Goal: Transaction & Acquisition: Book appointment/travel/reservation

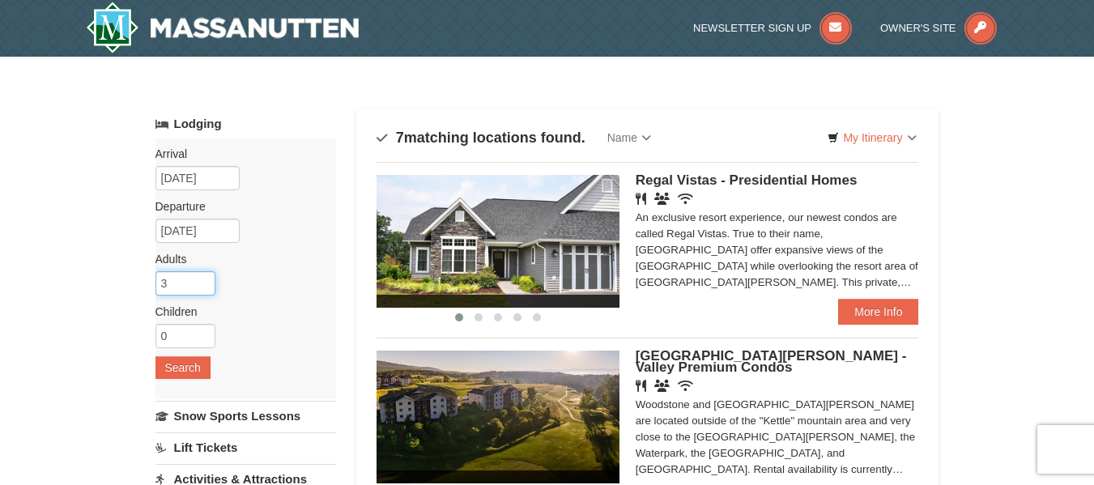
click at [204, 282] on input "3" at bounding box center [185, 283] width 60 height 24
click at [204, 282] on input "4" at bounding box center [185, 283] width 60 height 24
click at [204, 282] on input "5" at bounding box center [185, 283] width 60 height 24
click at [204, 282] on input "6" at bounding box center [185, 283] width 60 height 24
click at [204, 282] on input "7" at bounding box center [185, 283] width 60 height 24
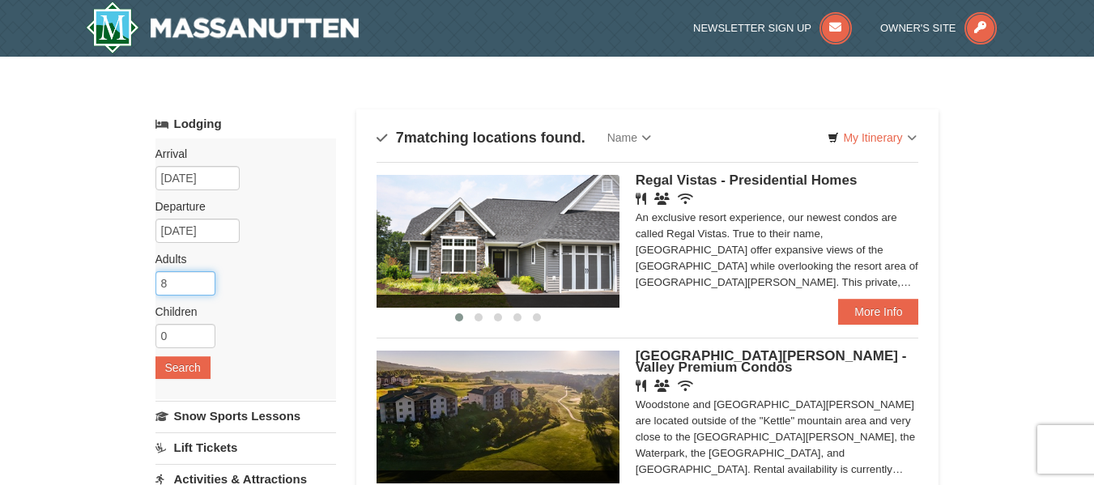
type input "8"
click at [204, 281] on input "8" at bounding box center [185, 283] width 60 height 24
click at [191, 172] on input "10/07/2025" at bounding box center [197, 178] width 84 height 24
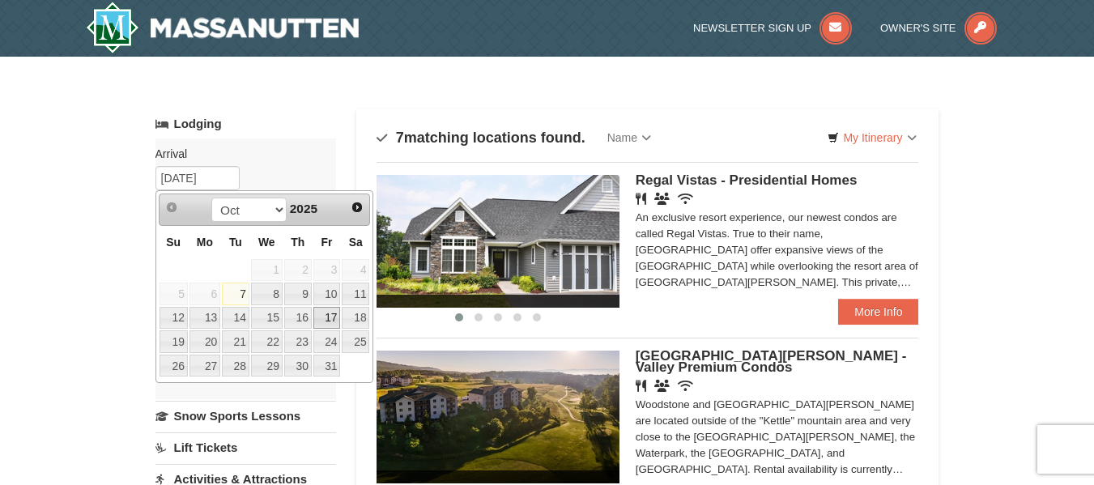
click at [322, 316] on link "17" at bounding box center [327, 318] width 28 height 23
type input "[DATE]"
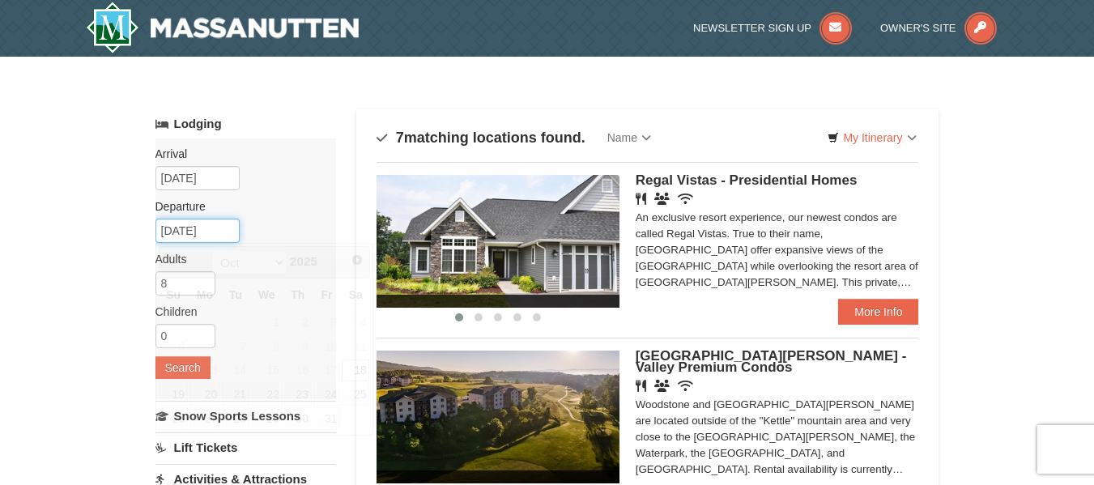
click at [202, 233] on input "10/18/2025" at bounding box center [197, 231] width 84 height 24
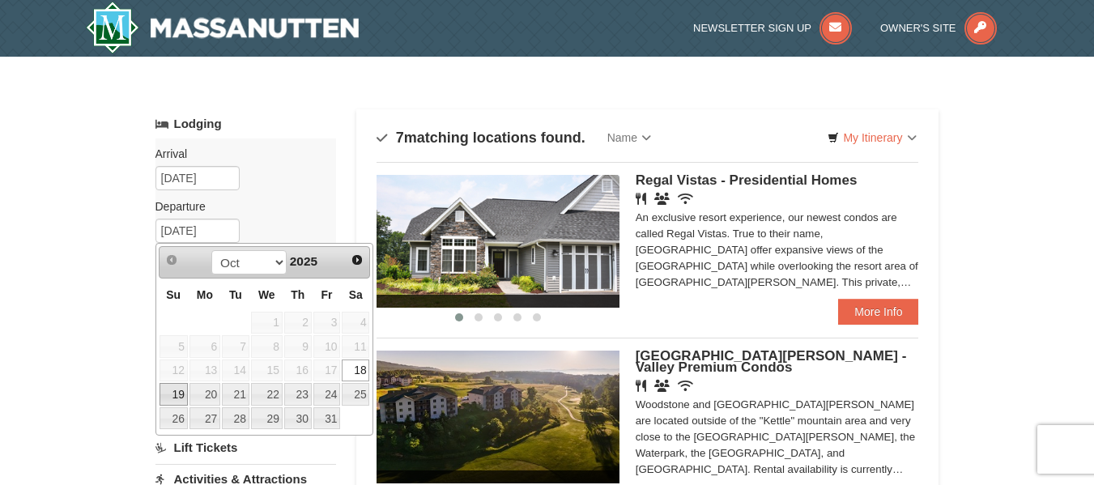
click at [185, 386] on link "19" at bounding box center [174, 394] width 28 height 23
type input "[DATE]"
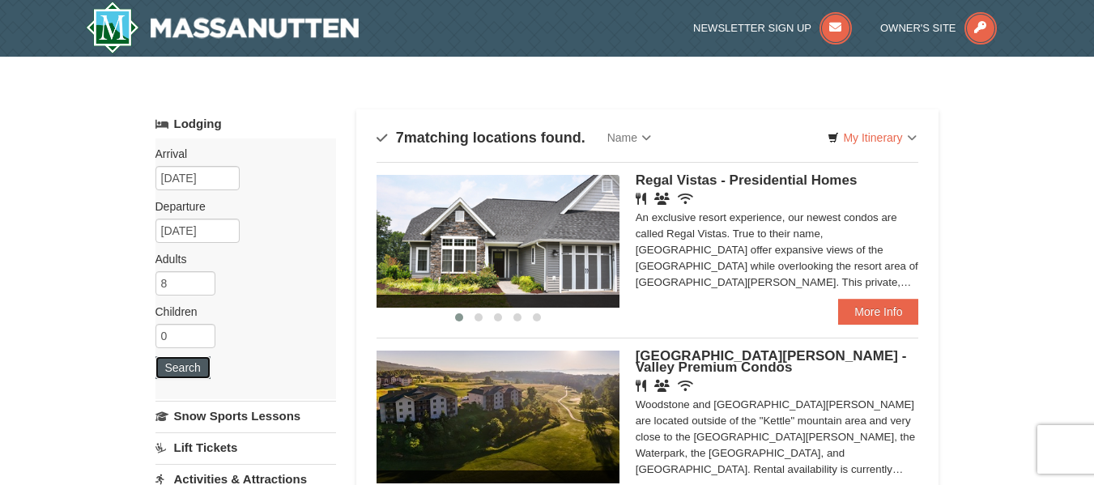
click at [181, 363] on button "Search" at bounding box center [182, 367] width 55 height 23
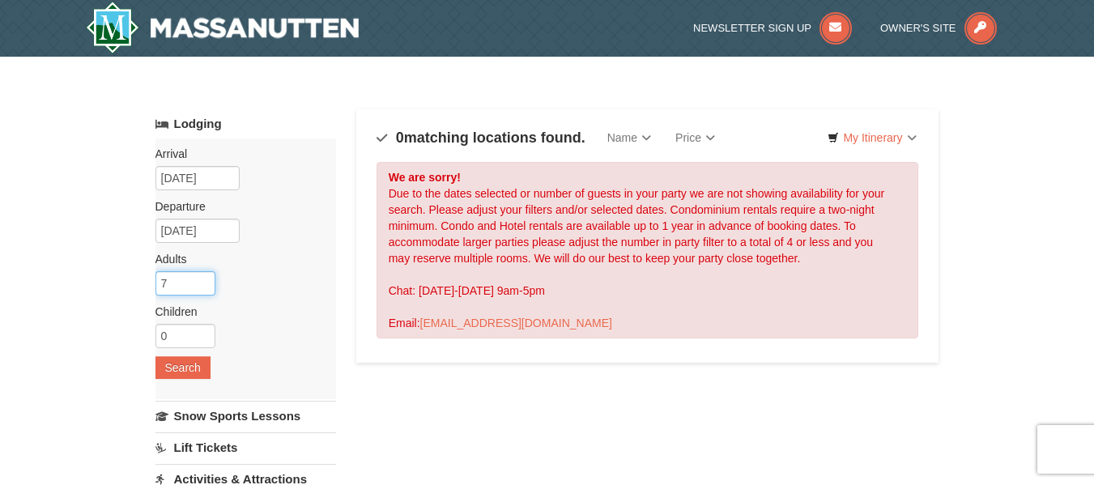
click at [208, 287] on input "7" at bounding box center [185, 283] width 60 height 24
type input "6"
click at [207, 287] on input "6" at bounding box center [185, 283] width 60 height 24
click at [173, 373] on button "Search" at bounding box center [182, 367] width 55 height 23
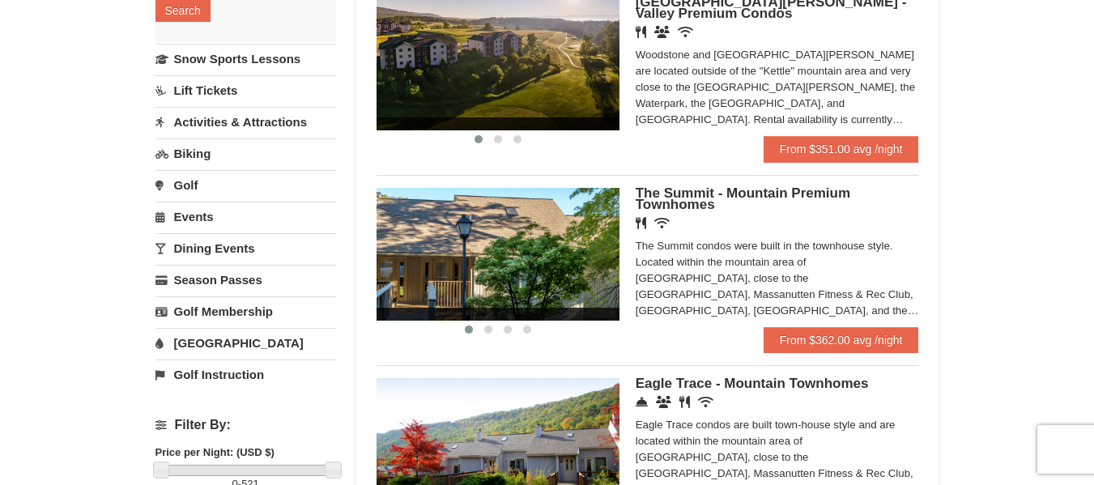
scroll to position [324, 0]
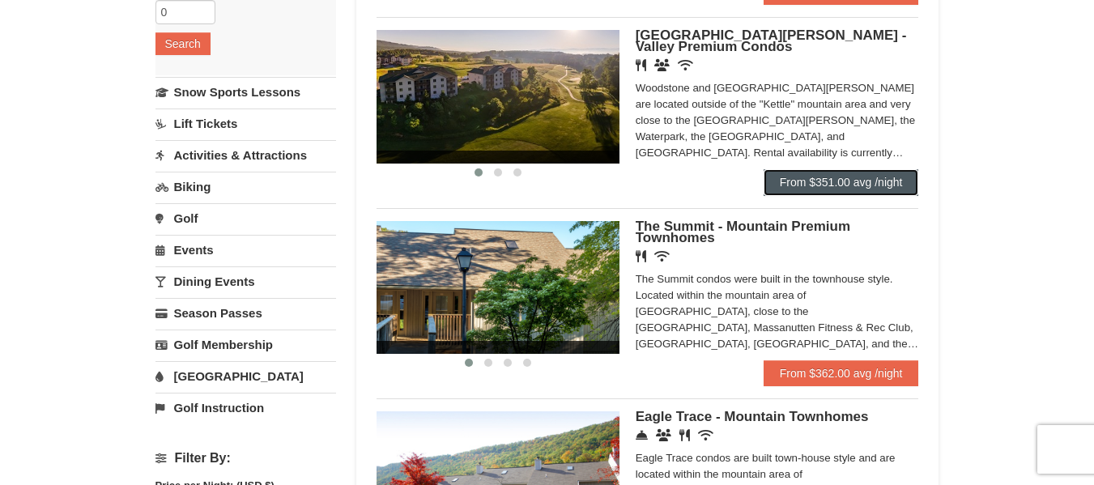
click at [803, 183] on link "From $351.00 avg /night" at bounding box center [841, 182] width 155 height 26
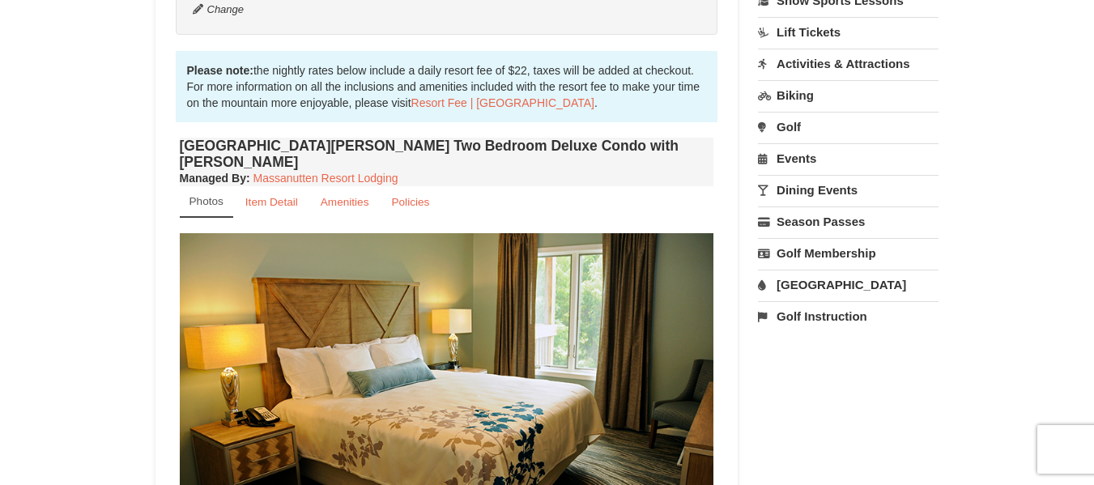
scroll to position [566, 0]
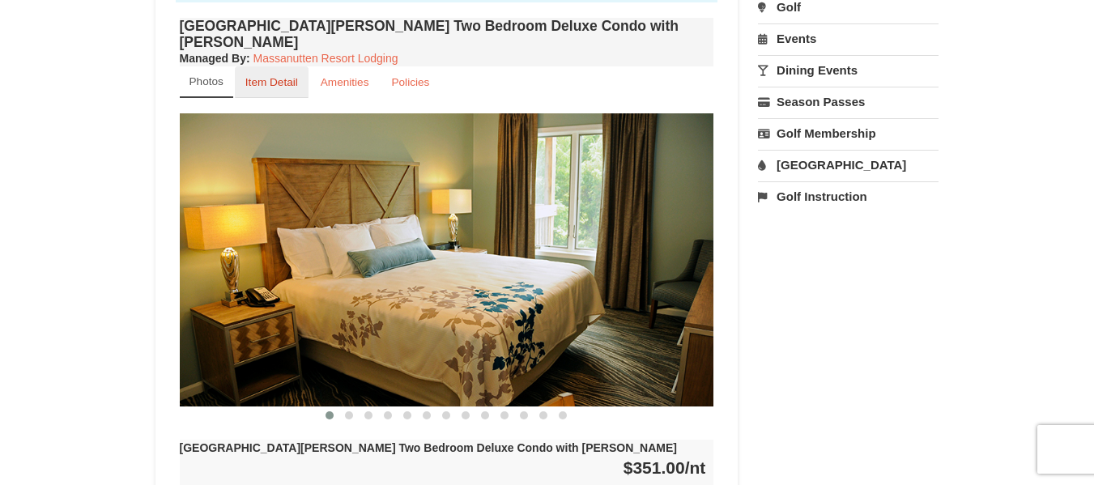
click at [284, 66] on link "Item Detail" at bounding box center [272, 82] width 74 height 32
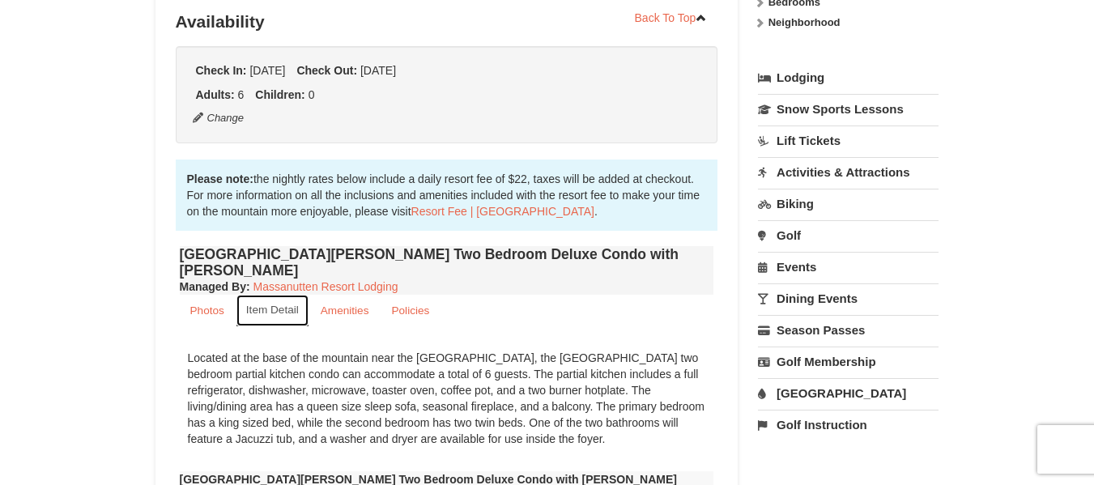
scroll to position [323, 0]
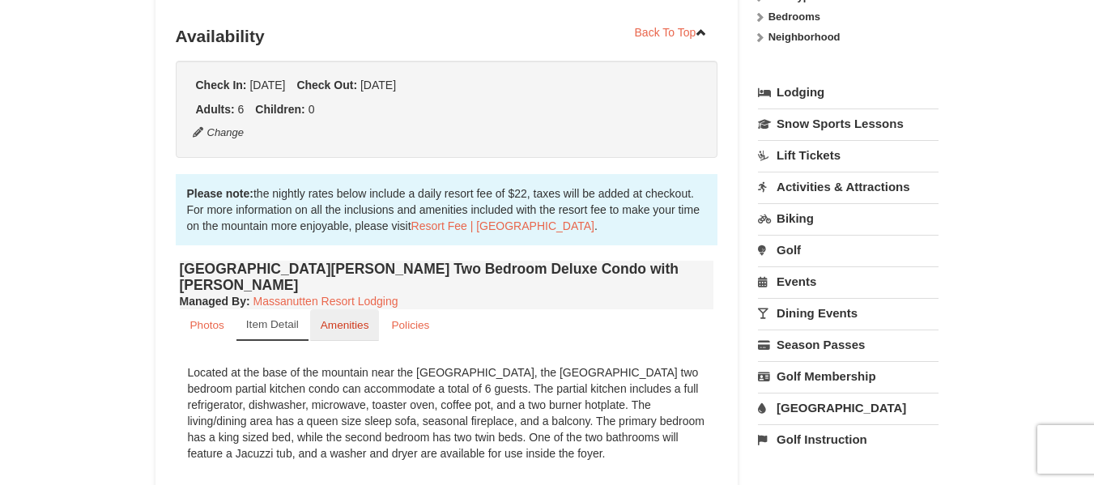
click at [326, 319] on small "Amenities" at bounding box center [345, 325] width 49 height 12
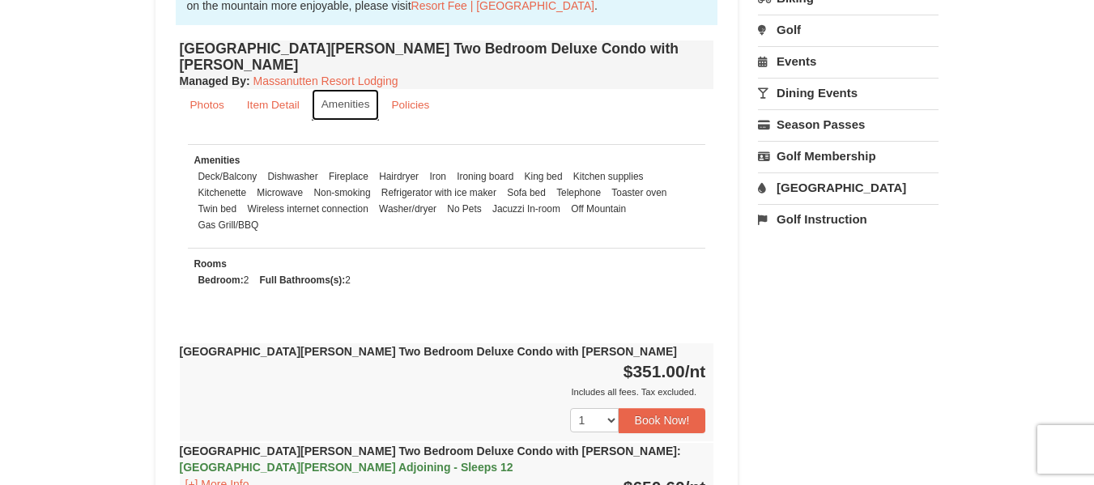
scroll to position [566, 0]
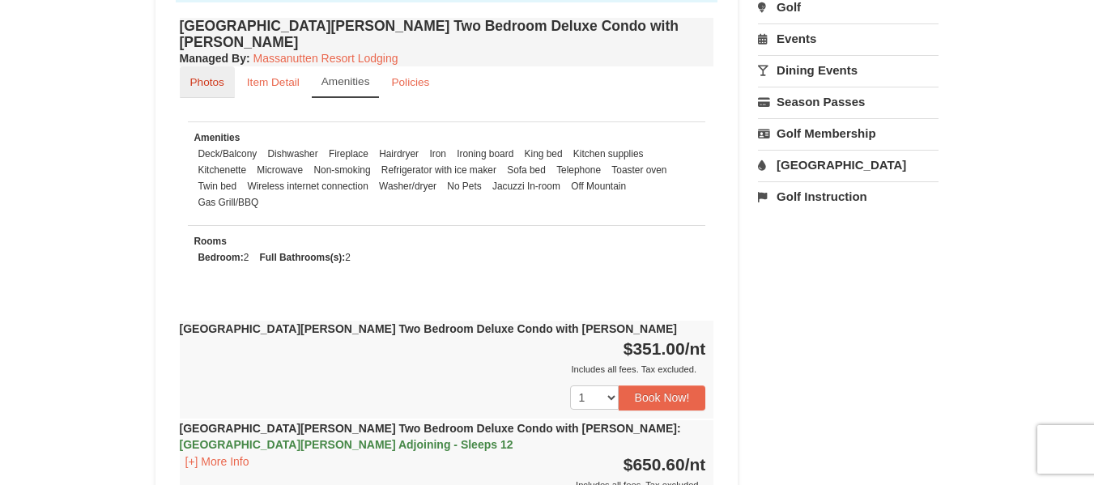
click at [205, 76] on small "Photos" at bounding box center [207, 82] width 34 height 12
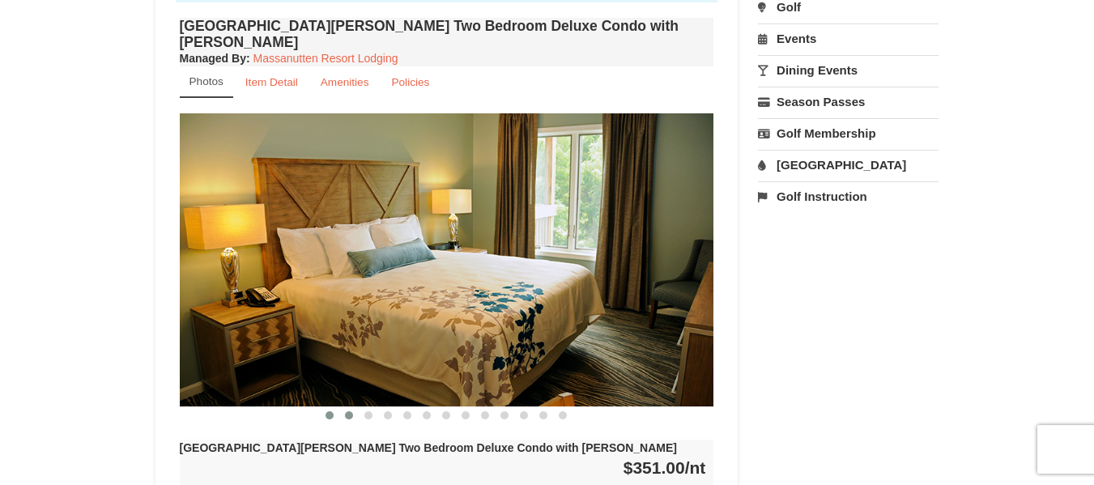
click at [350, 411] on span at bounding box center [349, 415] width 8 height 8
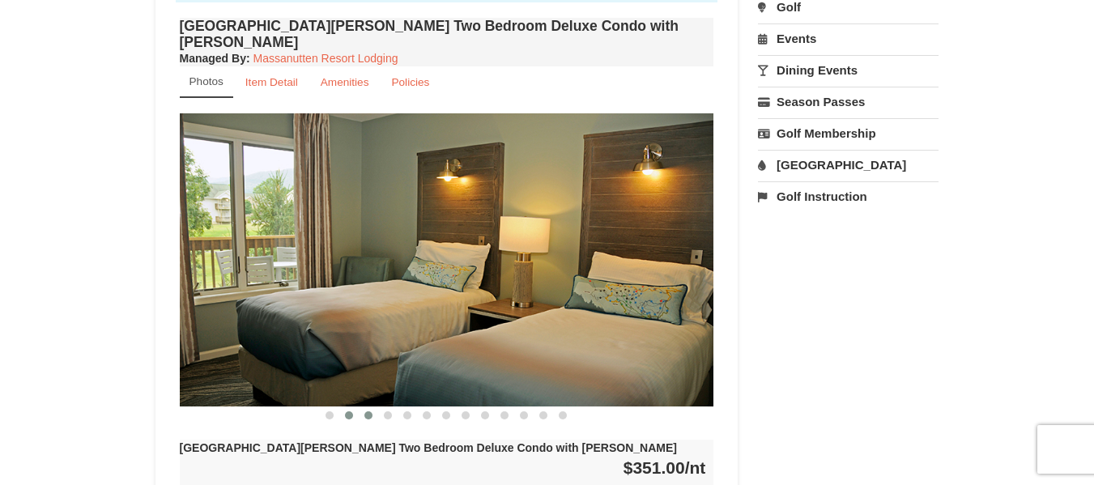
click at [371, 411] on span at bounding box center [368, 415] width 8 height 8
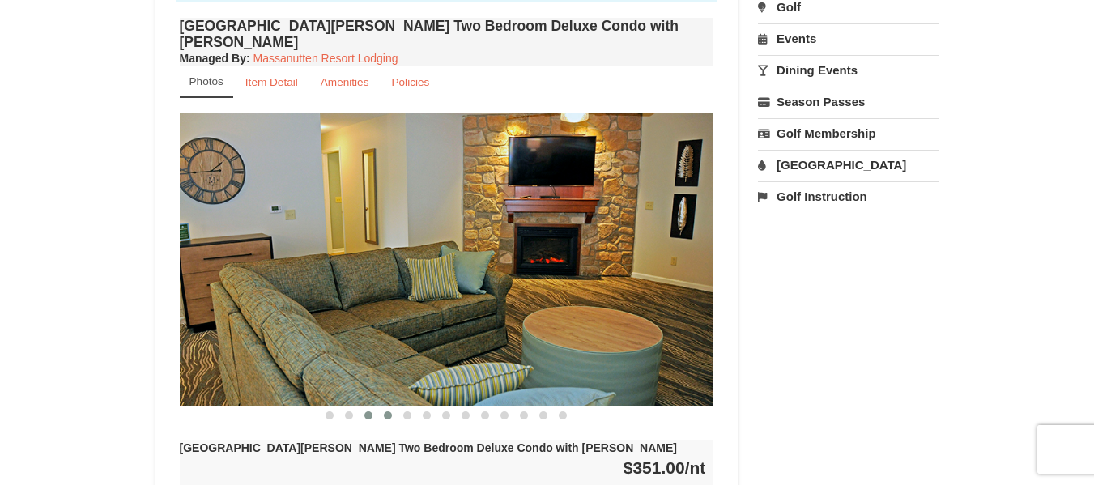
click at [388, 407] on button at bounding box center [387, 415] width 19 height 16
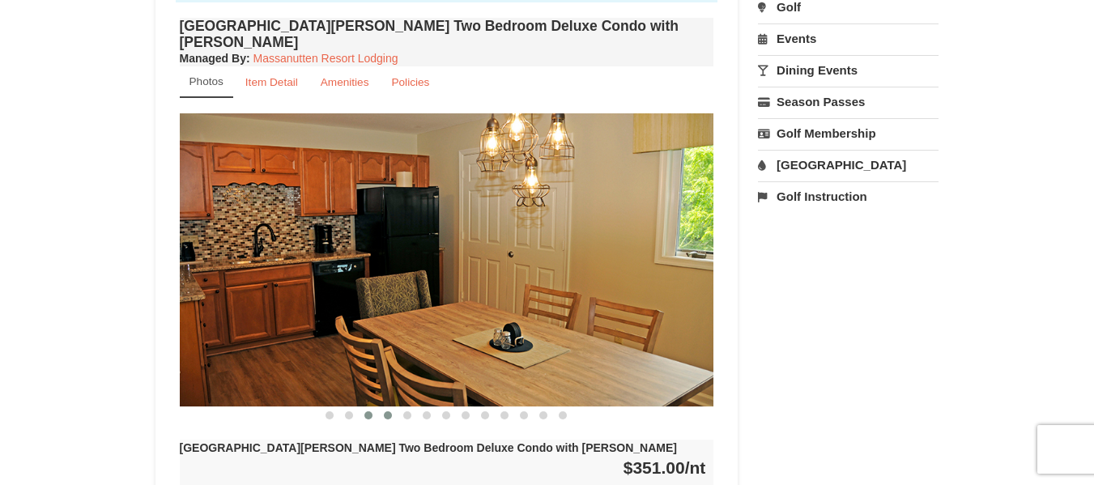
click at [371, 411] on span at bounding box center [368, 415] width 8 height 8
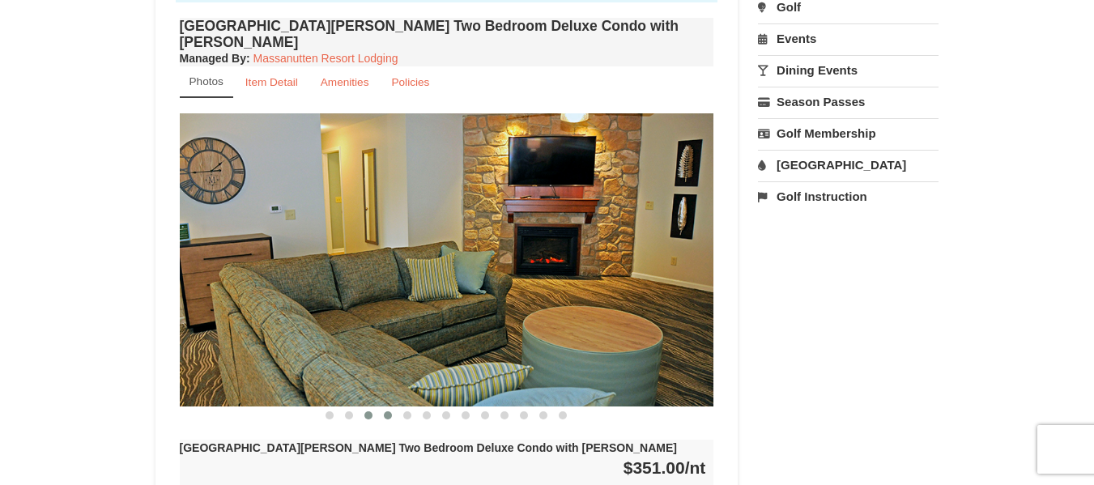
click at [386, 411] on span at bounding box center [388, 415] width 8 height 8
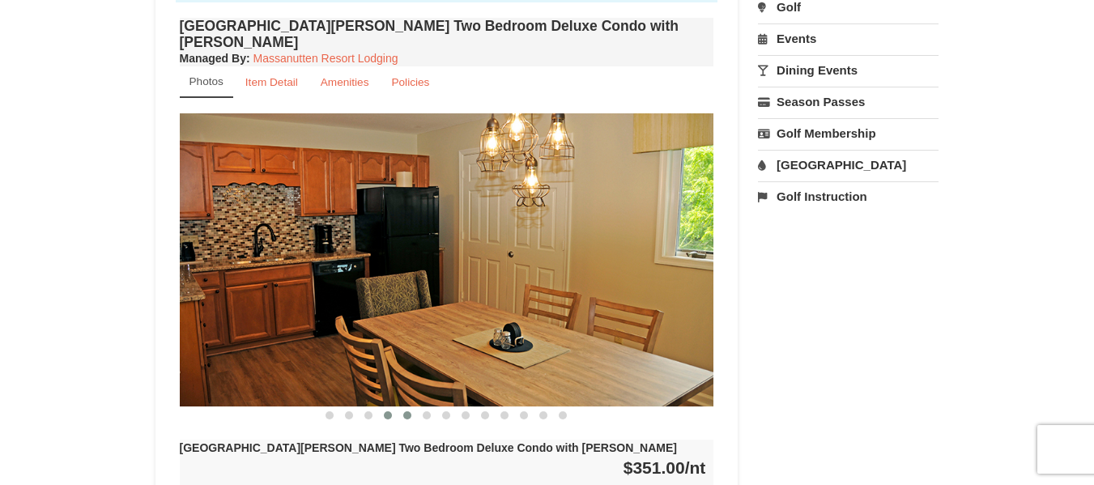
click at [411, 411] on span at bounding box center [407, 415] width 8 height 8
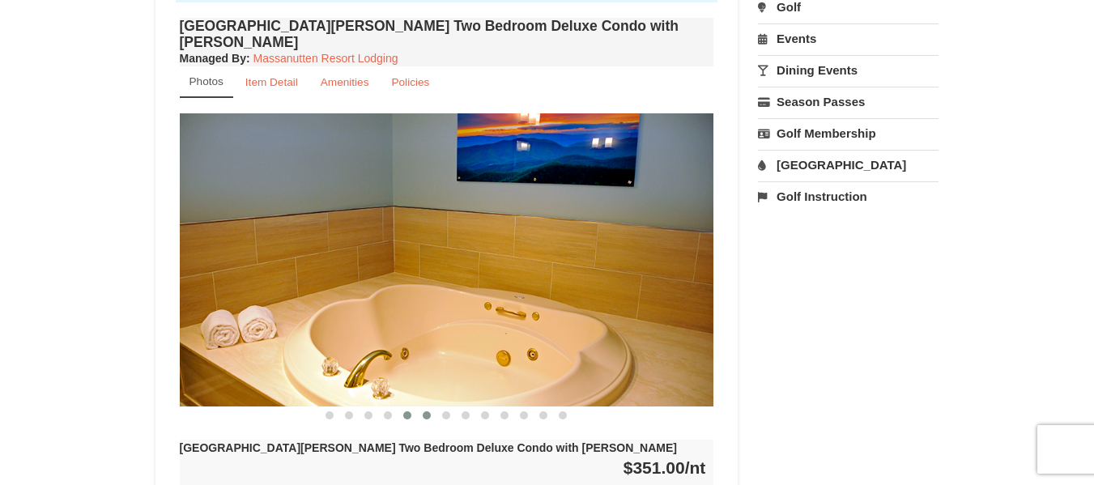
click at [425, 411] on span at bounding box center [427, 415] width 8 height 8
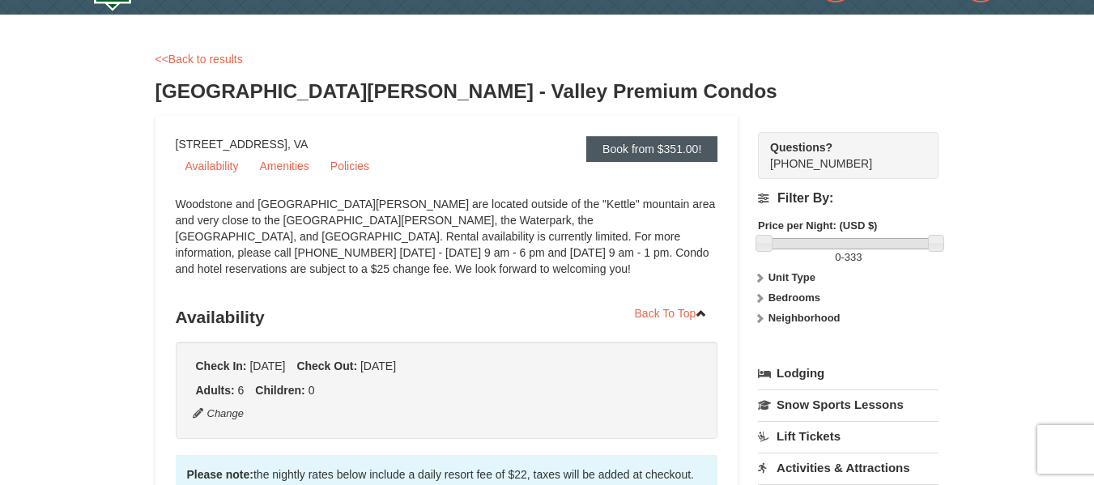
scroll to position [0, 0]
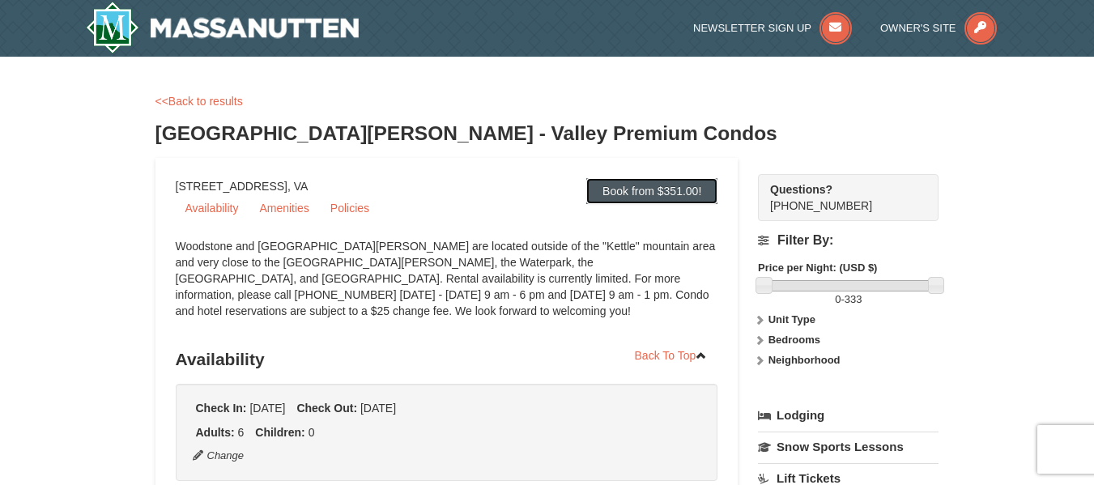
click at [665, 184] on link "Book from $351.00!" at bounding box center [651, 191] width 131 height 26
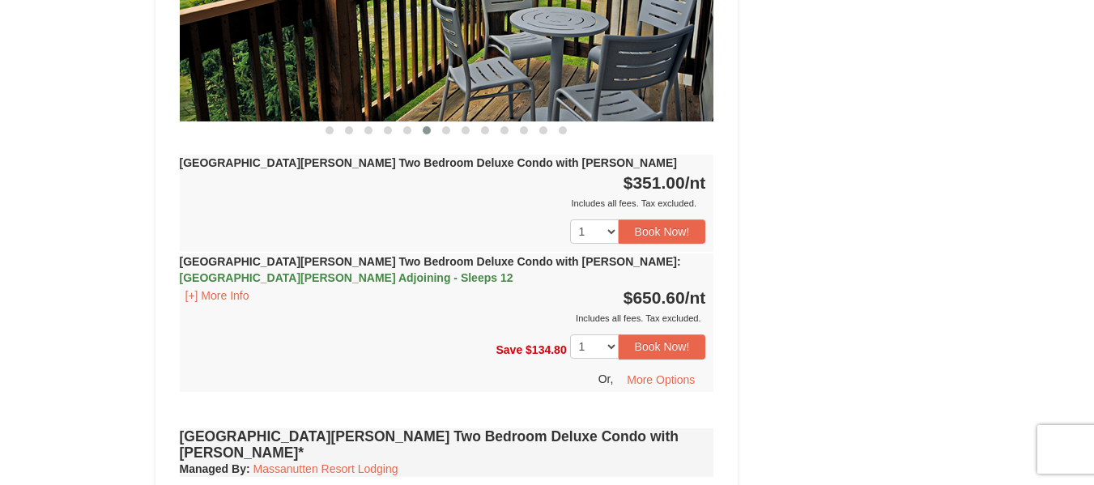
scroll to position [910, 0]
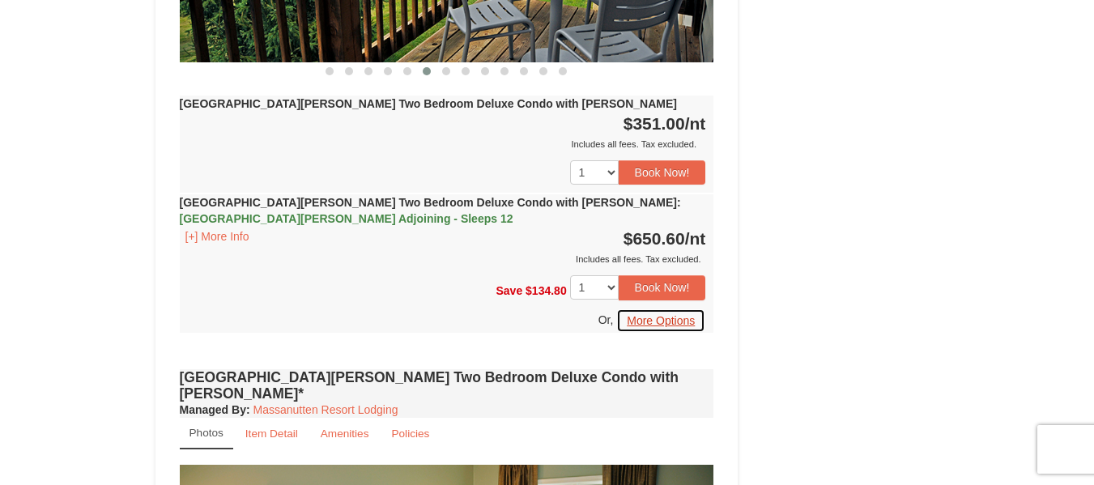
click at [657, 309] on button "More Options" at bounding box center [660, 321] width 89 height 24
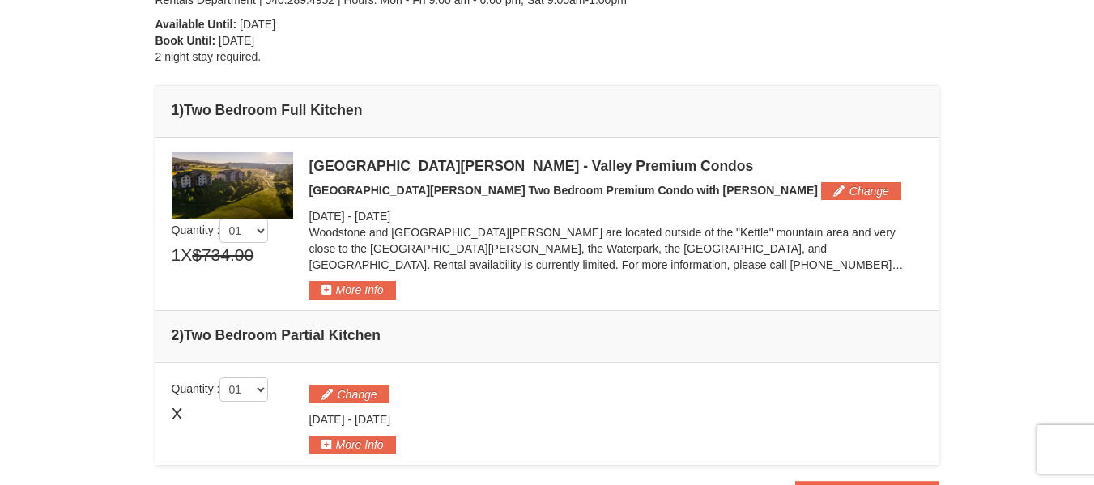
scroll to position [324, 0]
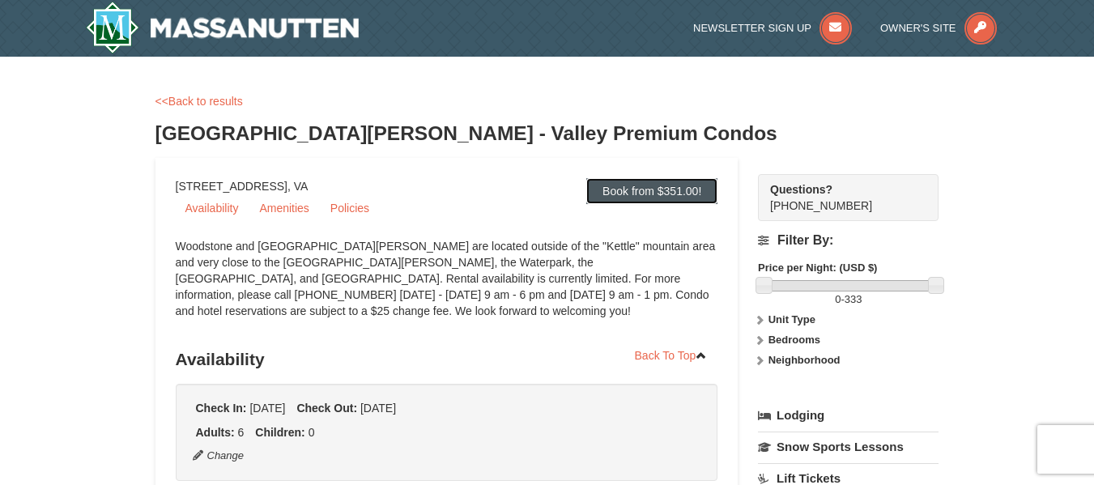
click at [656, 189] on link "Book from $351.00!" at bounding box center [651, 191] width 131 height 26
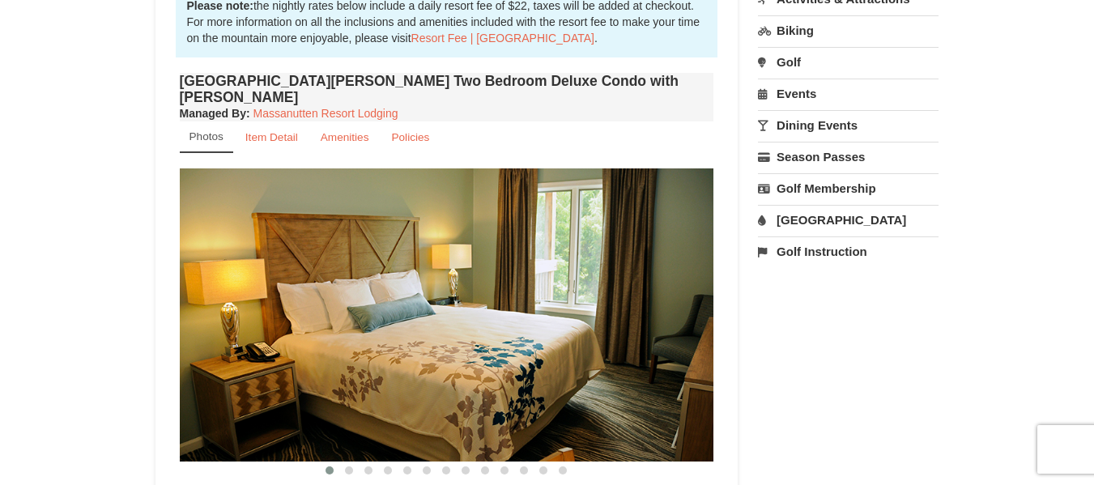
scroll to position [667, 0]
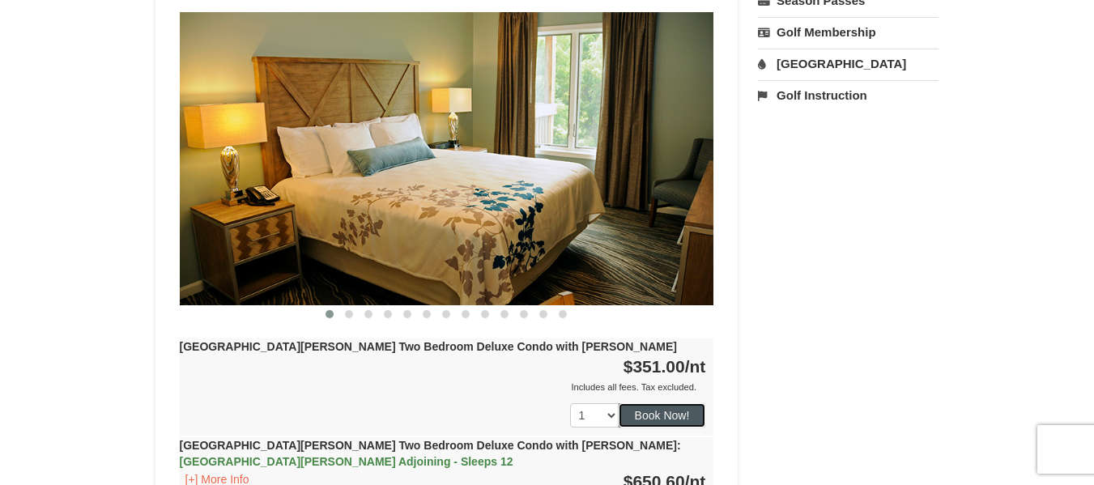
click at [662, 403] on button "Book Now!" at bounding box center [662, 415] width 87 height 24
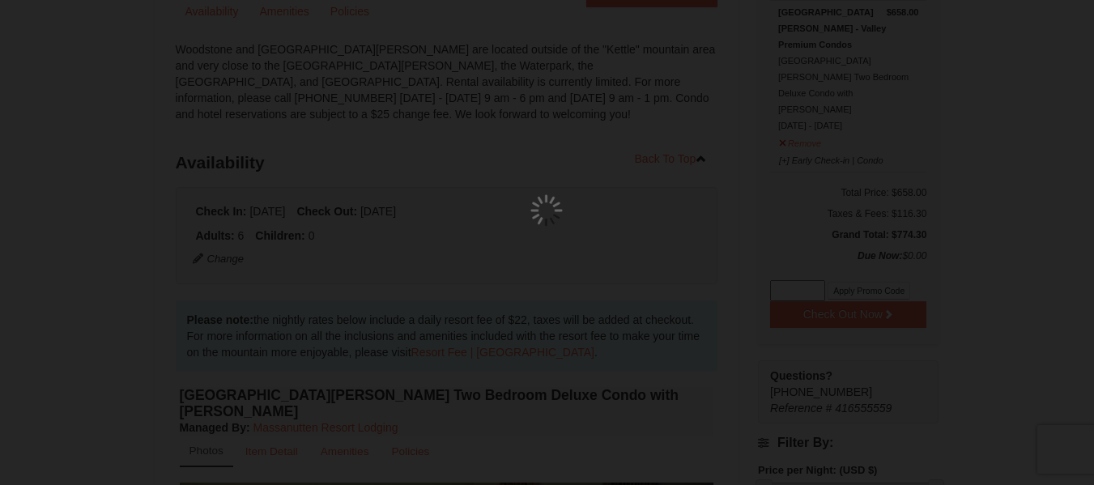
scroll to position [158, 0]
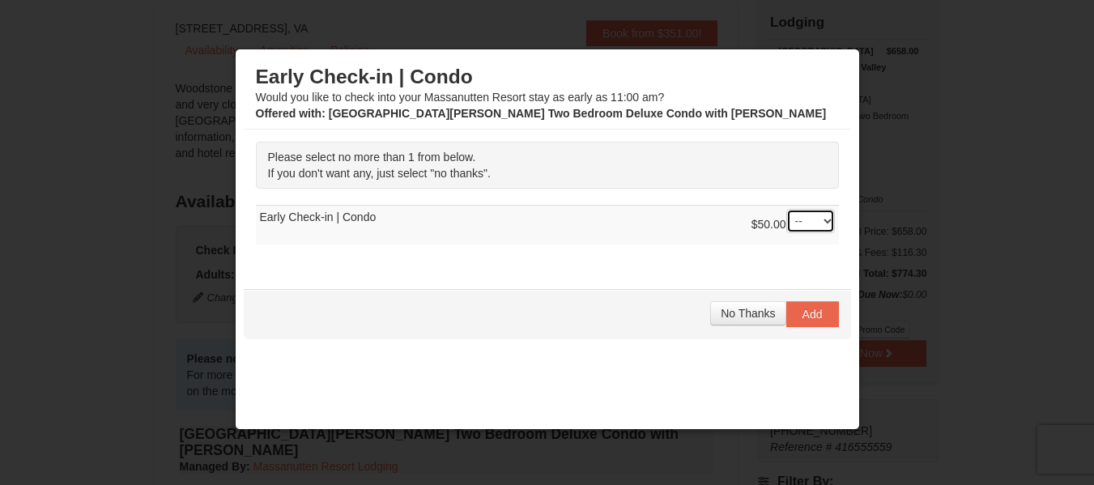
click at [799, 215] on select "-- 01" at bounding box center [810, 221] width 49 height 24
click at [740, 310] on span "No Thanks" at bounding box center [748, 313] width 54 height 13
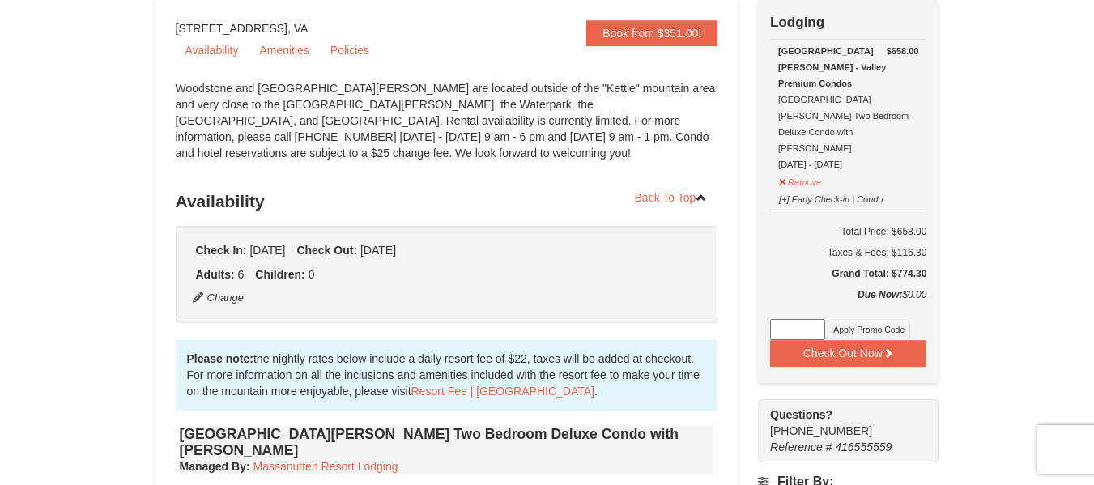
click at [777, 319] on input at bounding box center [797, 329] width 55 height 21
paste input "GoDukes25"
type input "GoDukes25"
click at [850, 321] on button "Apply Promo Code" at bounding box center [869, 330] width 83 height 18
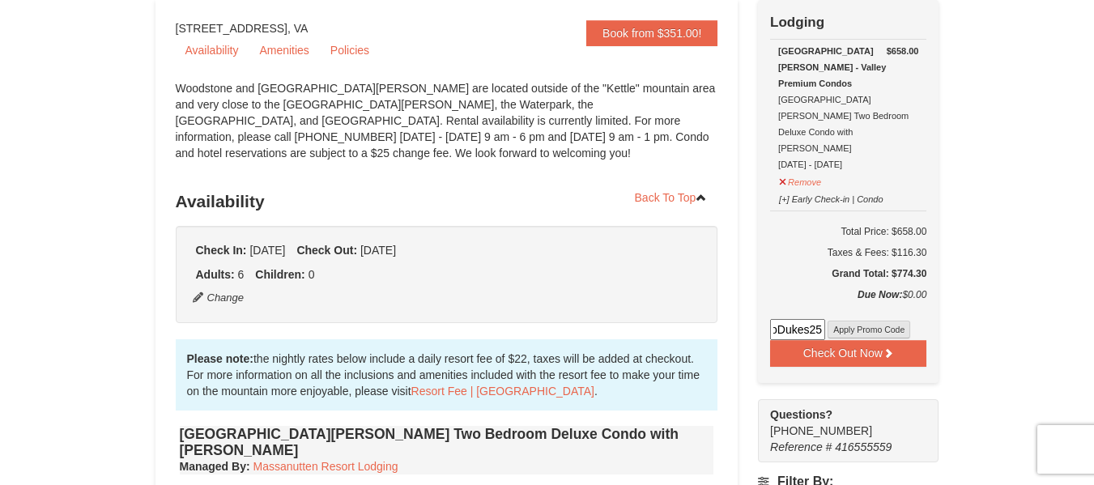
scroll to position [0, 0]
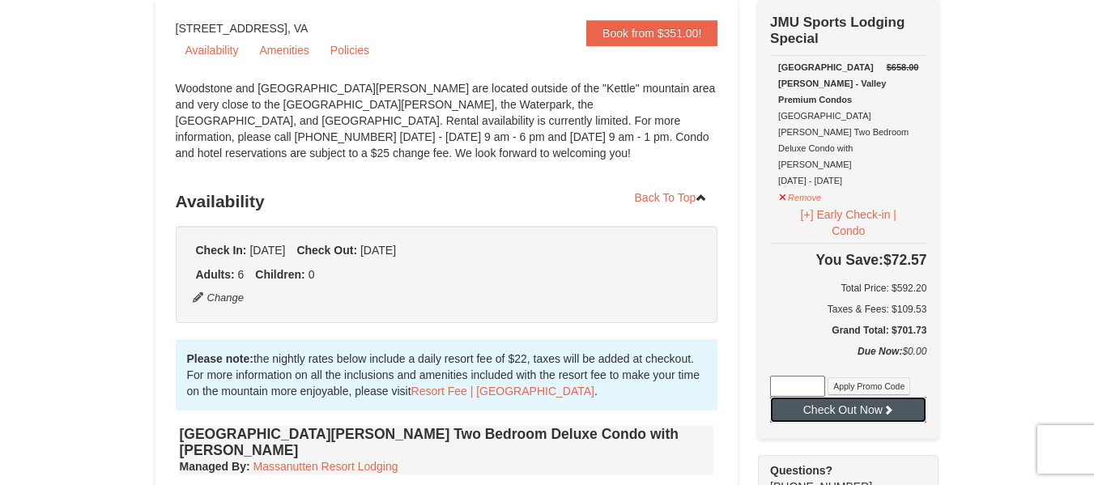
click at [828, 397] on button "Check Out Now" at bounding box center [848, 410] width 156 height 26
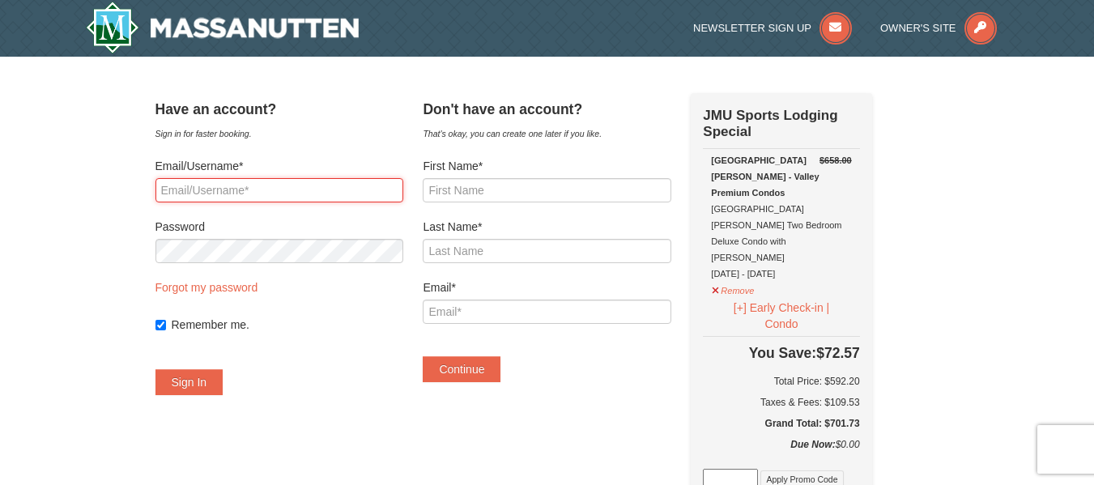
click at [247, 194] on input "Email/Username*" at bounding box center [279, 190] width 248 height 24
type input "[EMAIL_ADDRESS][DOMAIN_NAME]"
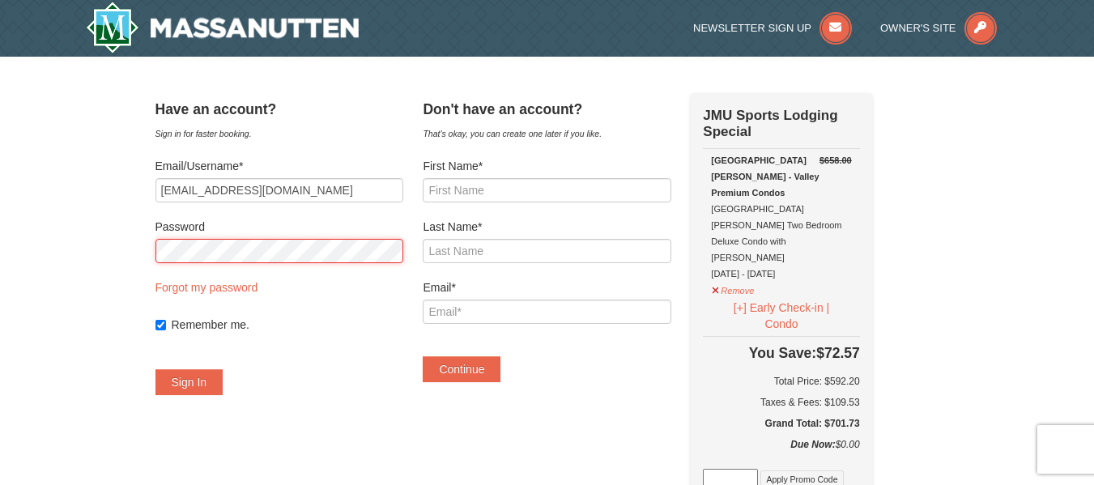
click at [155, 369] on button "Sign In" at bounding box center [189, 382] width 68 height 26
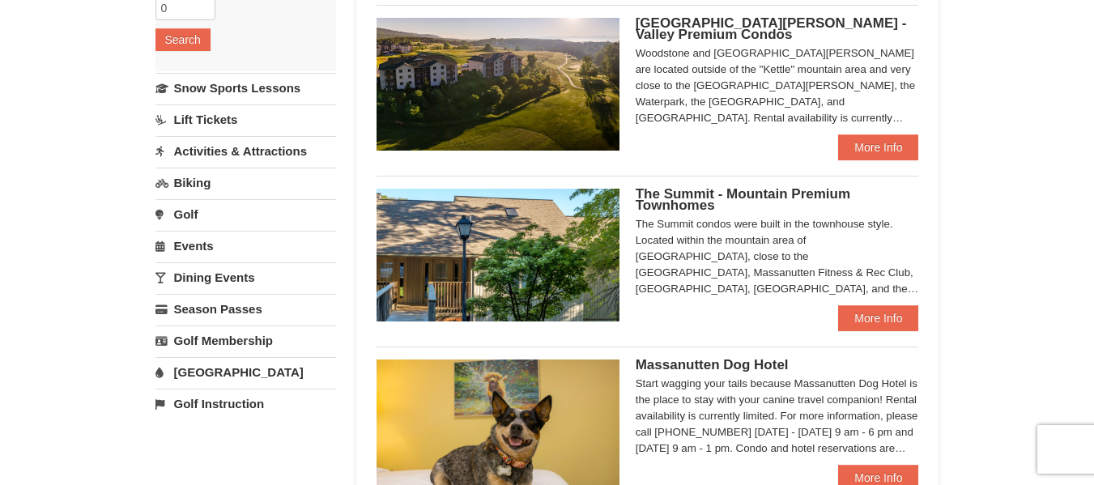
scroll to position [162, 0]
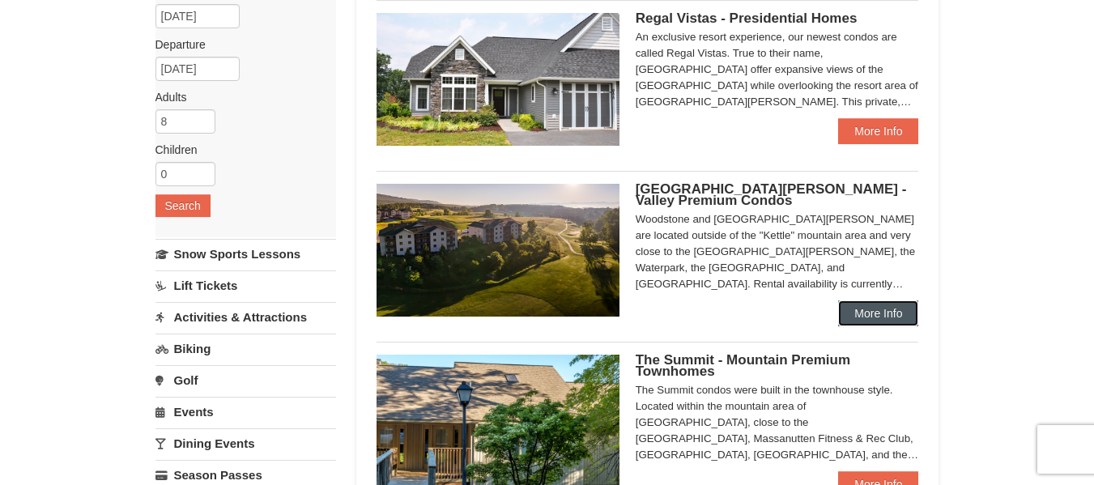
click at [866, 309] on link "More Info" at bounding box center [878, 313] width 80 height 26
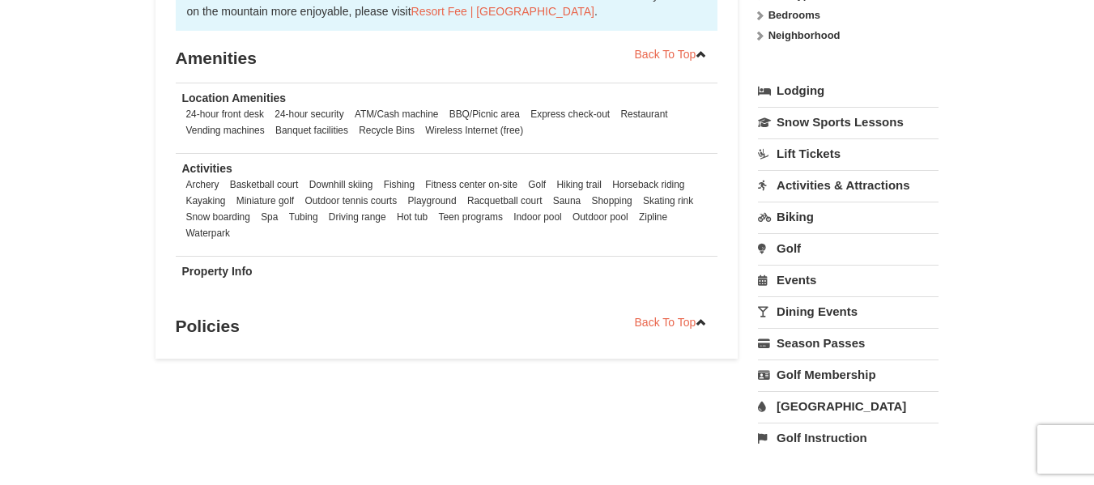
scroll to position [971, 0]
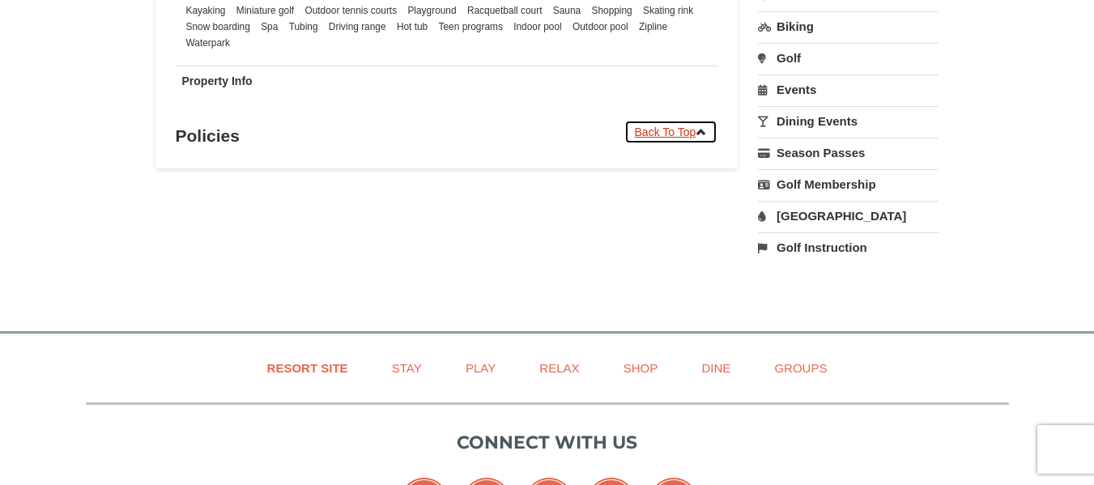
click at [654, 134] on link "Back To Top" at bounding box center [671, 132] width 94 height 24
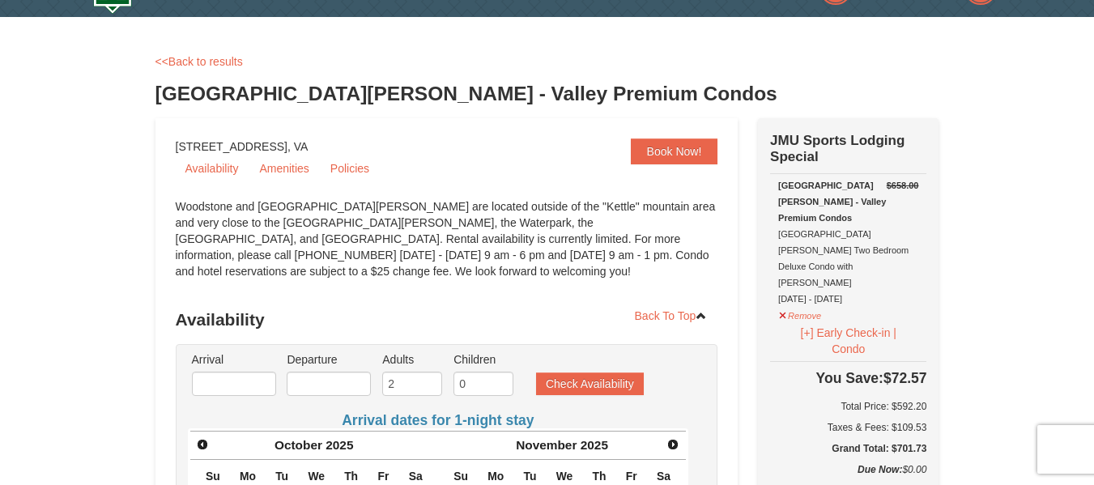
scroll to position [12, 0]
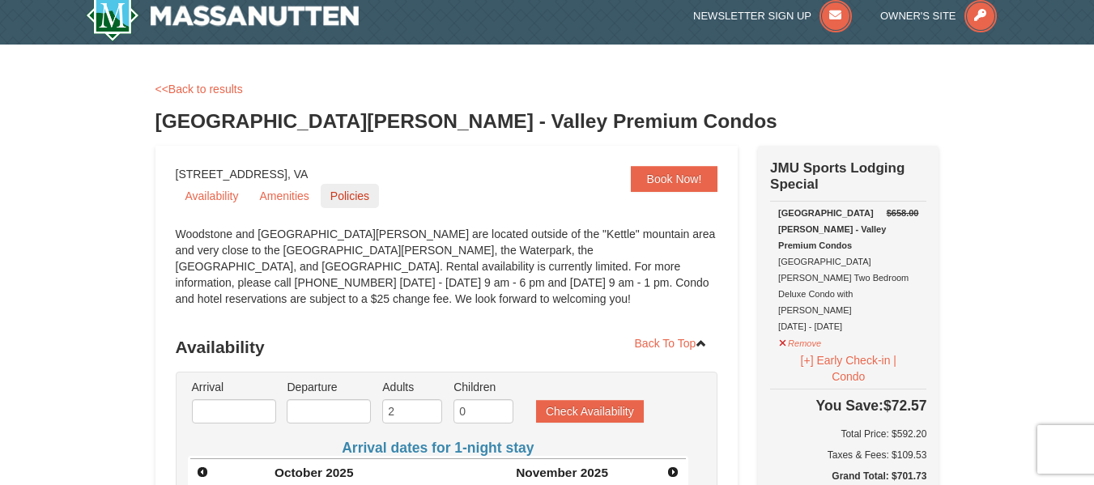
click at [333, 194] on link "Policies" at bounding box center [350, 196] width 58 height 24
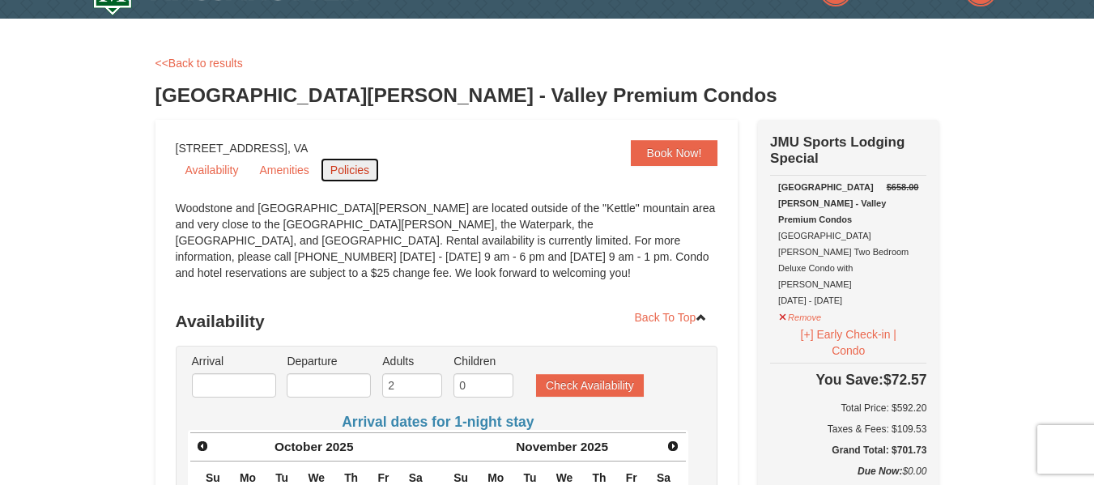
scroll to position [0, 0]
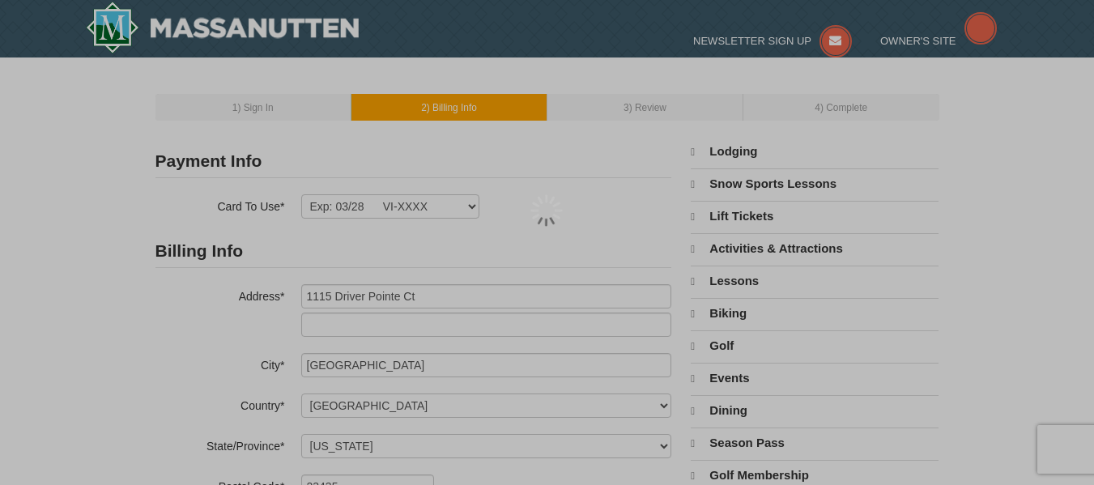
select select "VA"
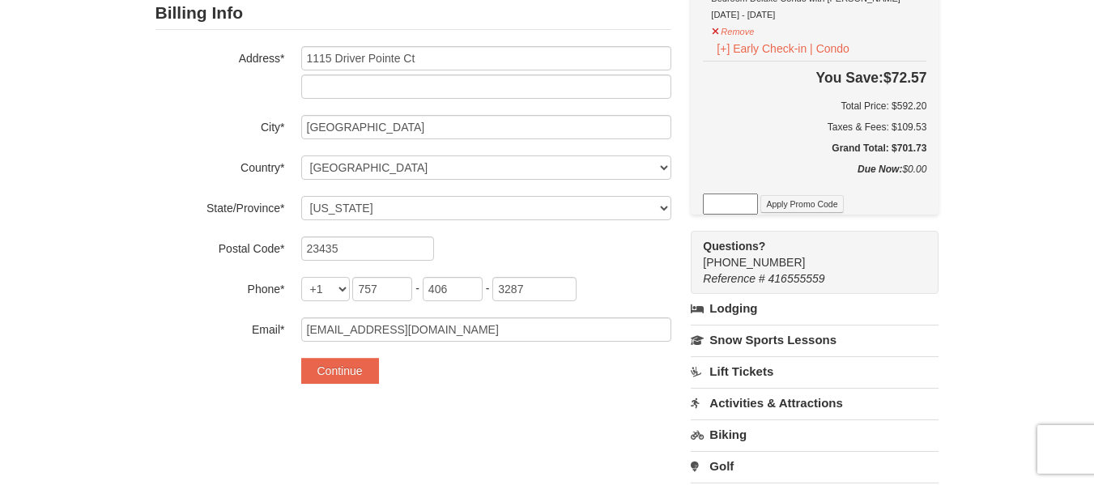
scroll to position [243, 0]
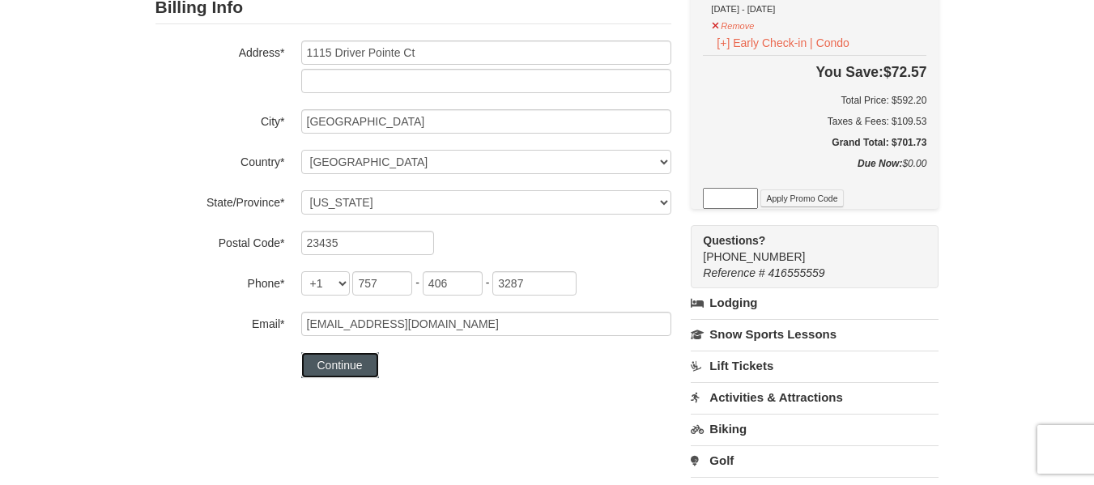
click at [356, 370] on button "Continue" at bounding box center [340, 365] width 78 height 26
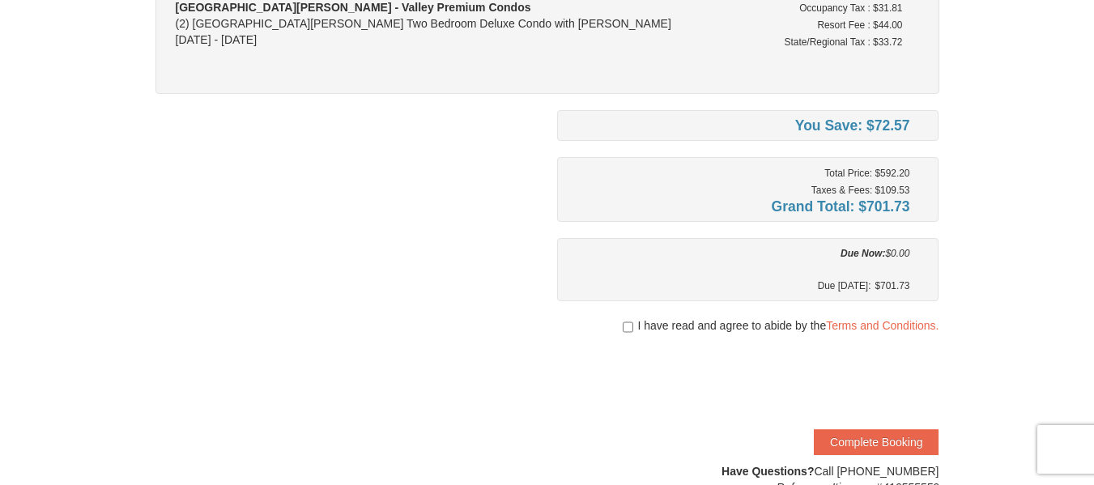
scroll to position [243, 0]
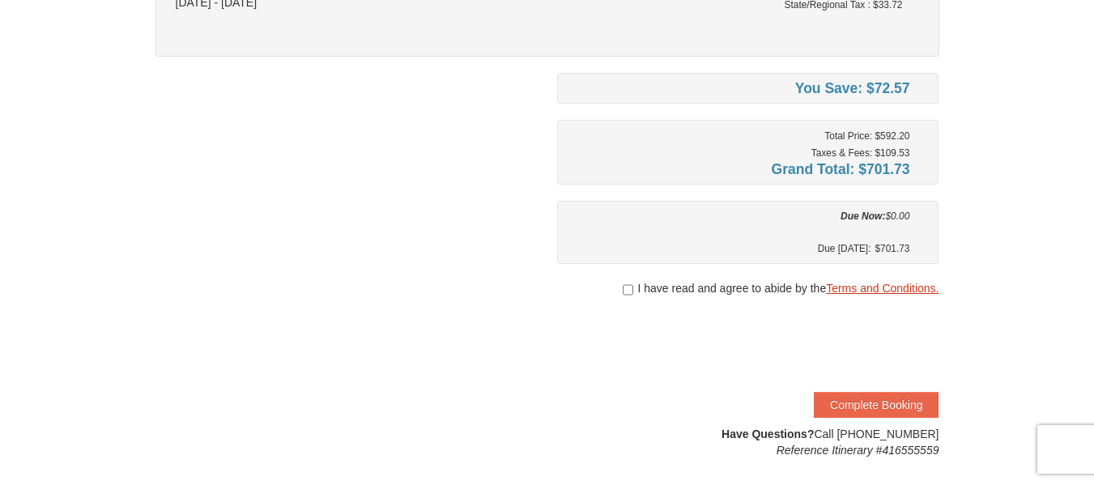
click at [836, 285] on link "Terms and Conditions." at bounding box center [882, 288] width 113 height 13
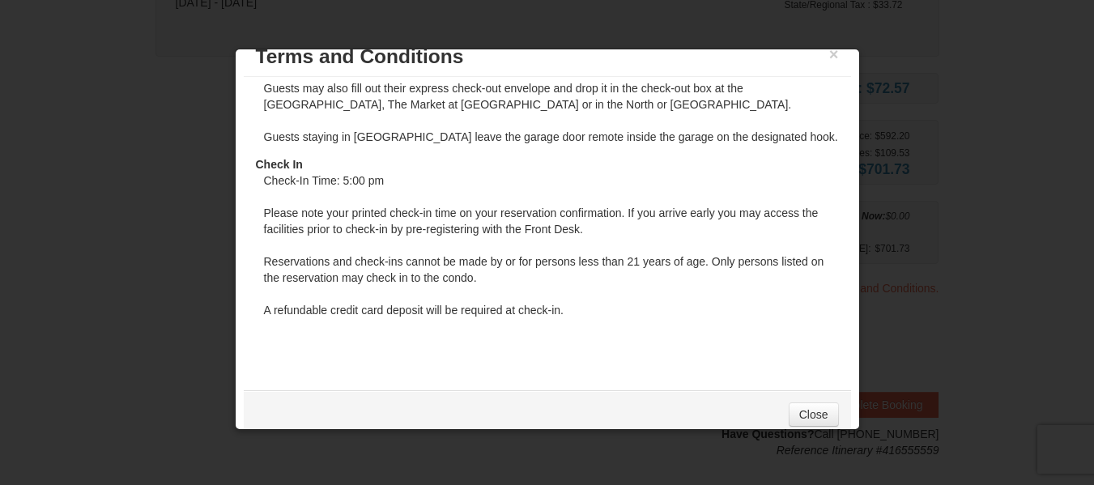
scroll to position [38, 0]
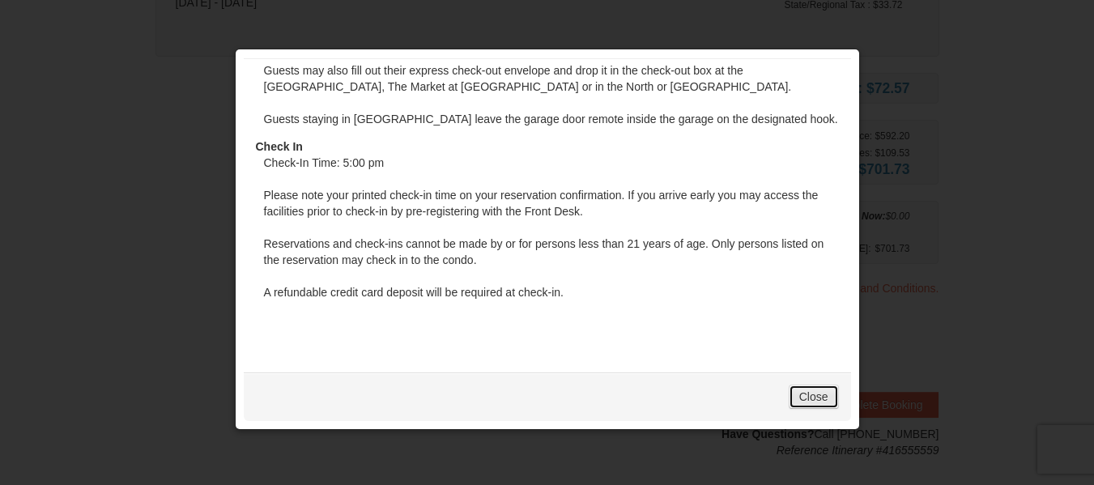
click at [800, 390] on link "Close" at bounding box center [814, 397] width 50 height 24
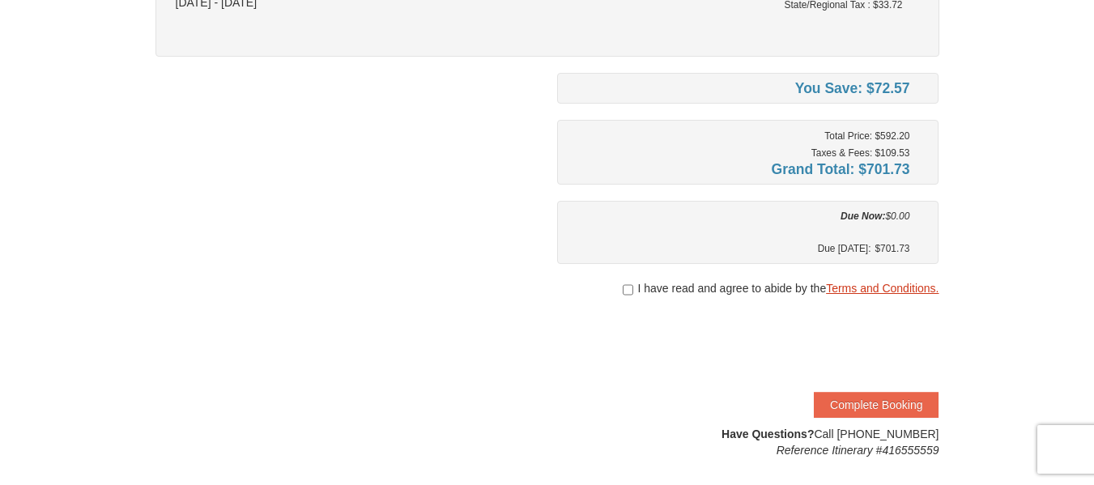
click at [853, 284] on link "Terms and Conditions." at bounding box center [882, 288] width 113 height 13
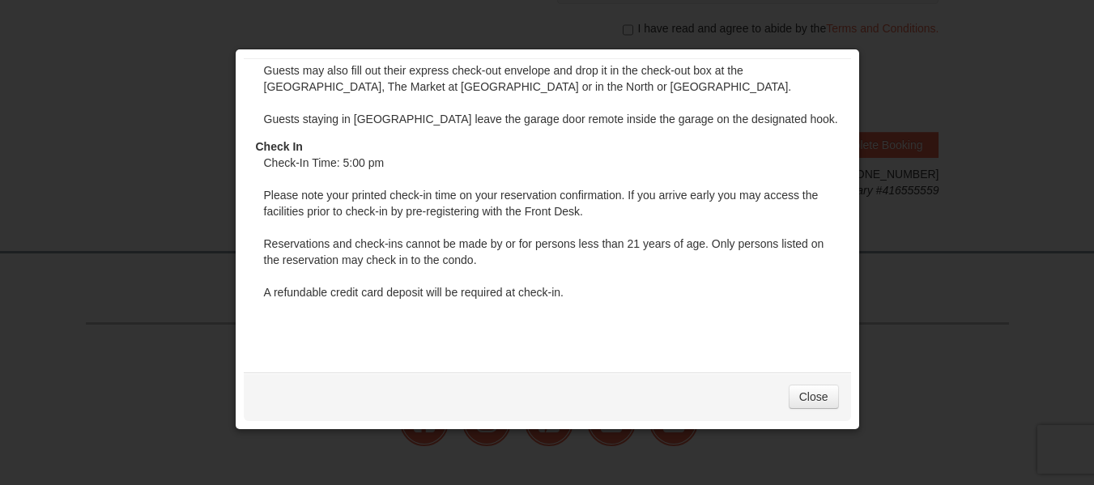
scroll to position [658, 0]
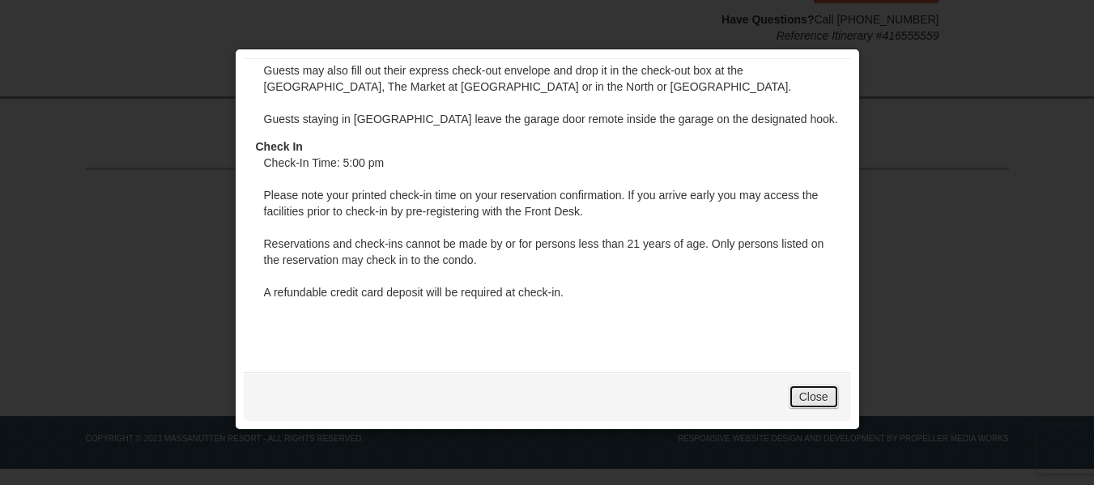
click at [809, 399] on link "Close" at bounding box center [814, 397] width 50 height 24
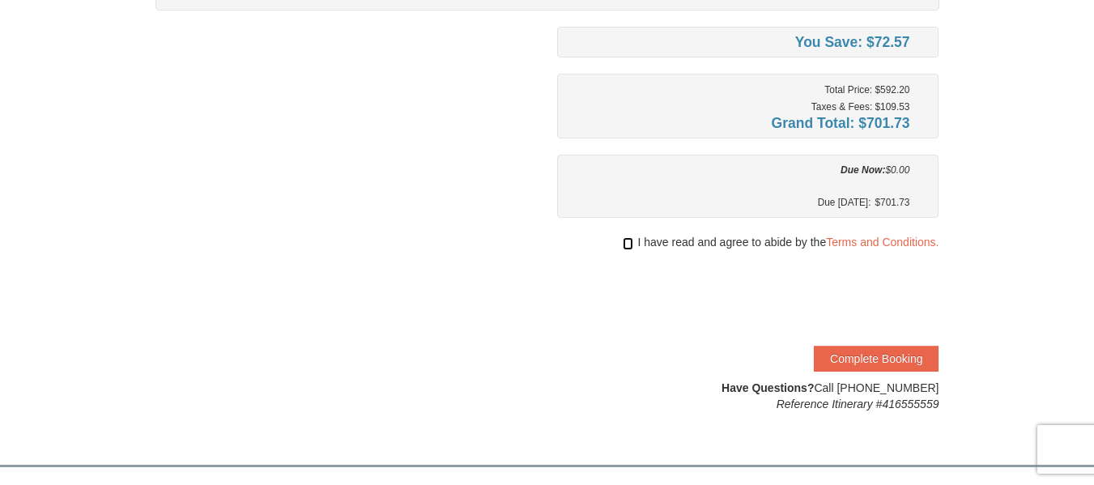
click at [623, 242] on input "checkbox" at bounding box center [628, 243] width 11 height 13
checkbox input "true"
click at [839, 239] on link "Terms and Conditions." at bounding box center [882, 242] width 113 height 13
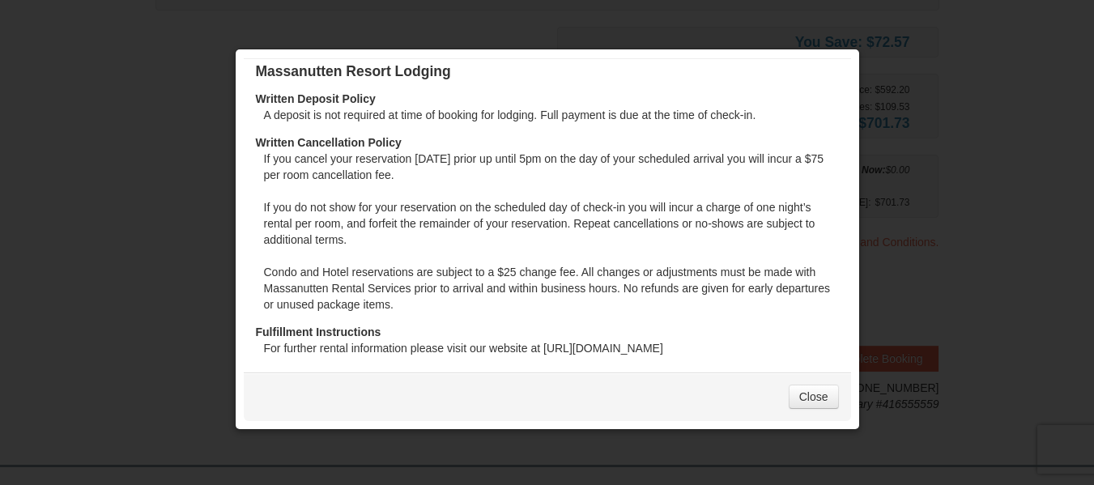
scroll to position [0, 0]
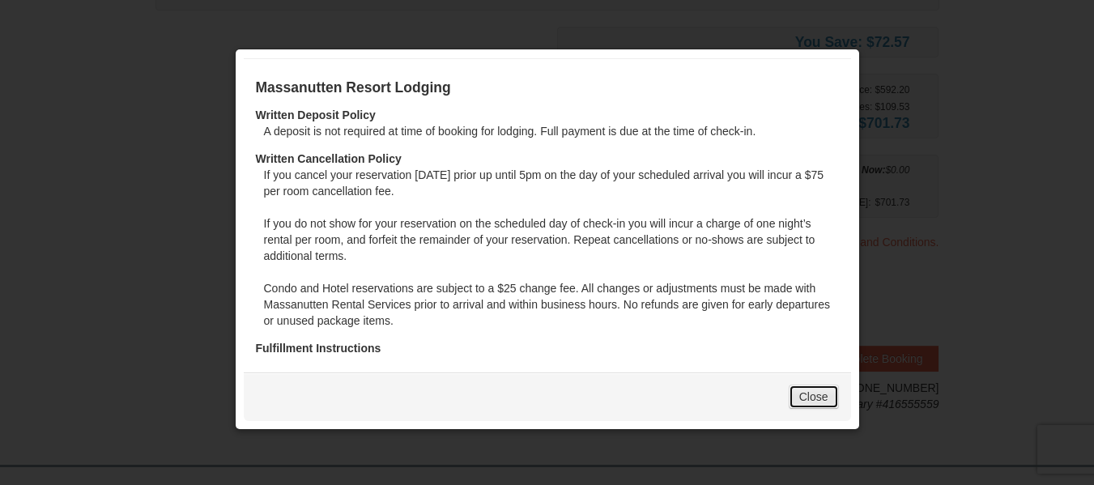
click at [805, 391] on link "Close" at bounding box center [814, 397] width 50 height 24
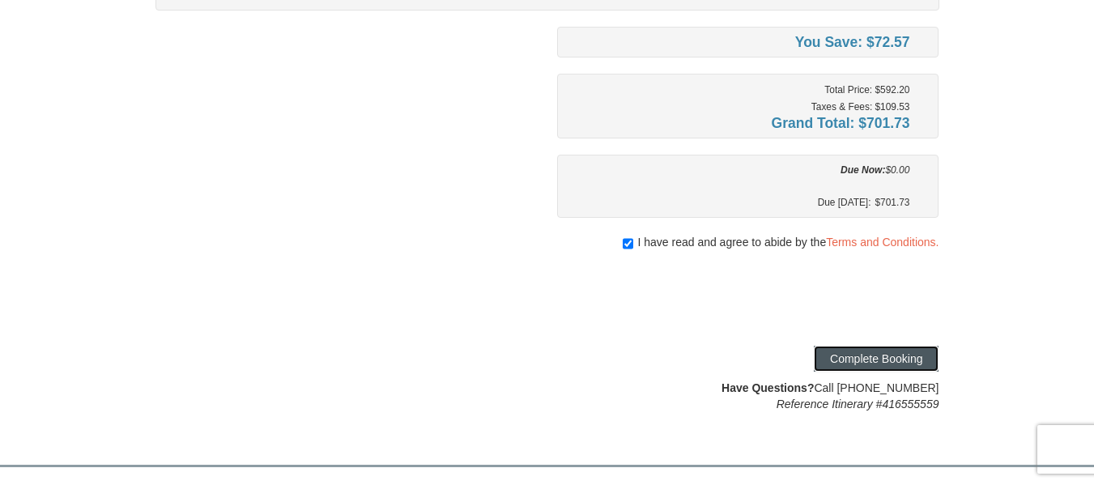
click at [828, 358] on button "Complete Booking" at bounding box center [876, 359] width 125 height 26
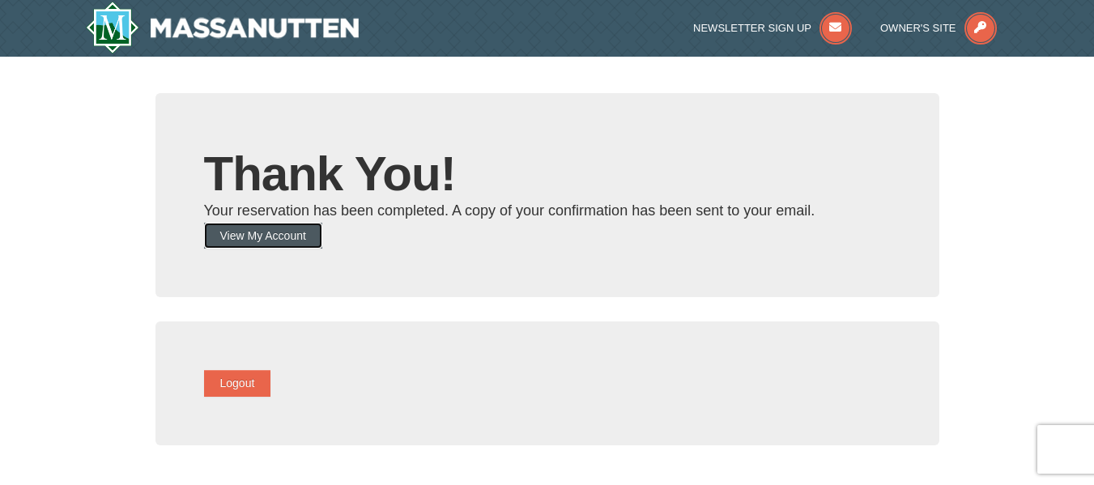
click at [274, 238] on button "View My Account" at bounding box center [263, 236] width 118 height 26
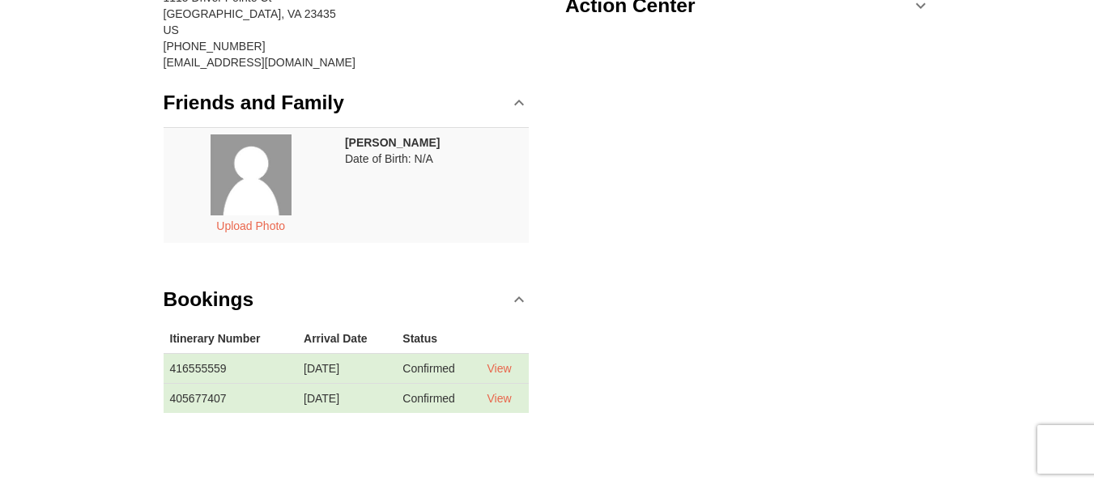
scroll to position [243, 0]
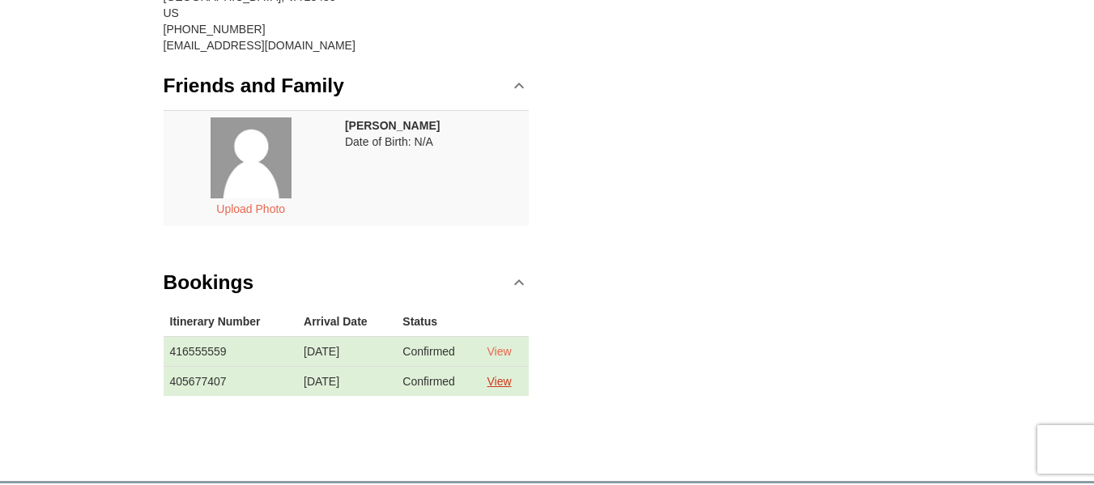
click at [501, 381] on link "View" at bounding box center [499, 381] width 24 height 13
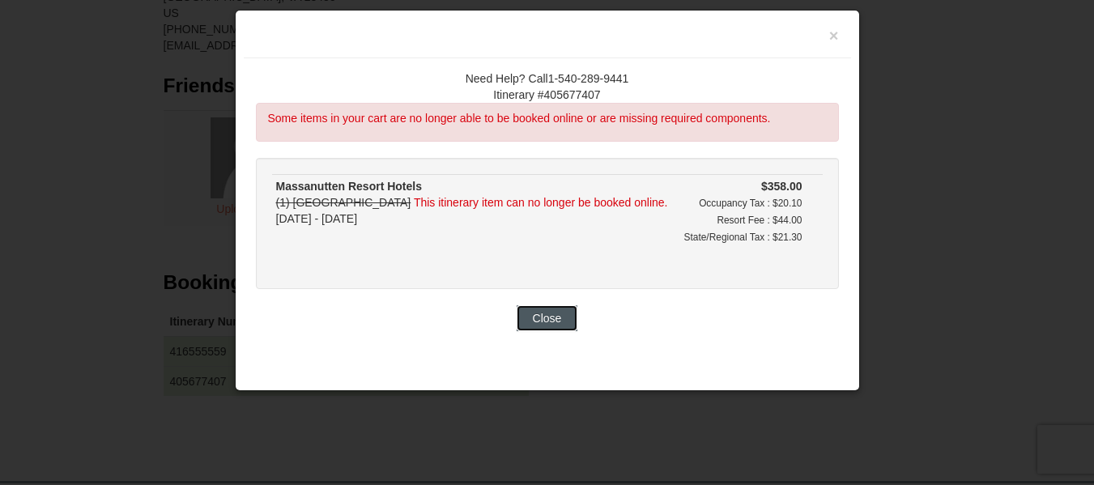
click at [547, 328] on button "Close" at bounding box center [548, 318] width 62 height 26
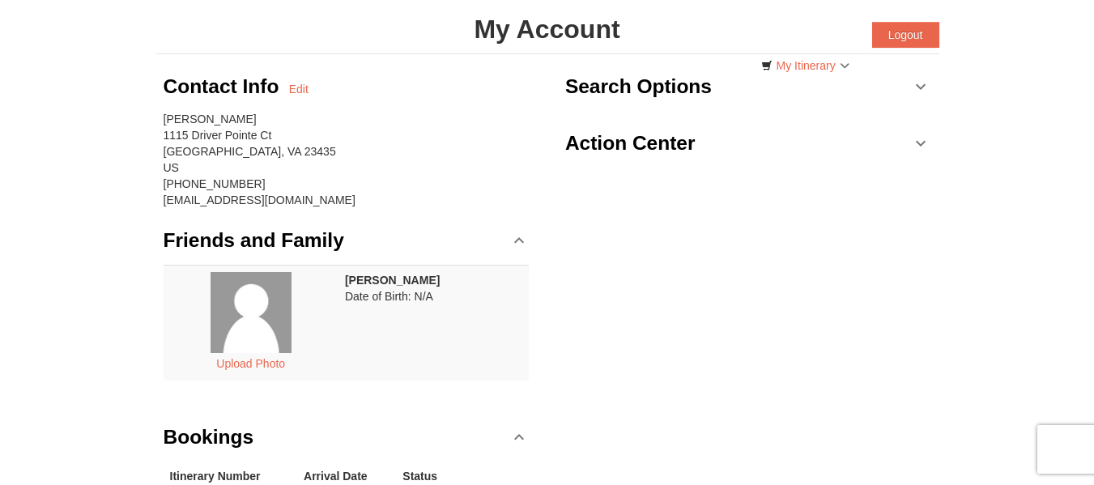
scroll to position [0, 0]
